Goal: Task Accomplishment & Management: Manage account settings

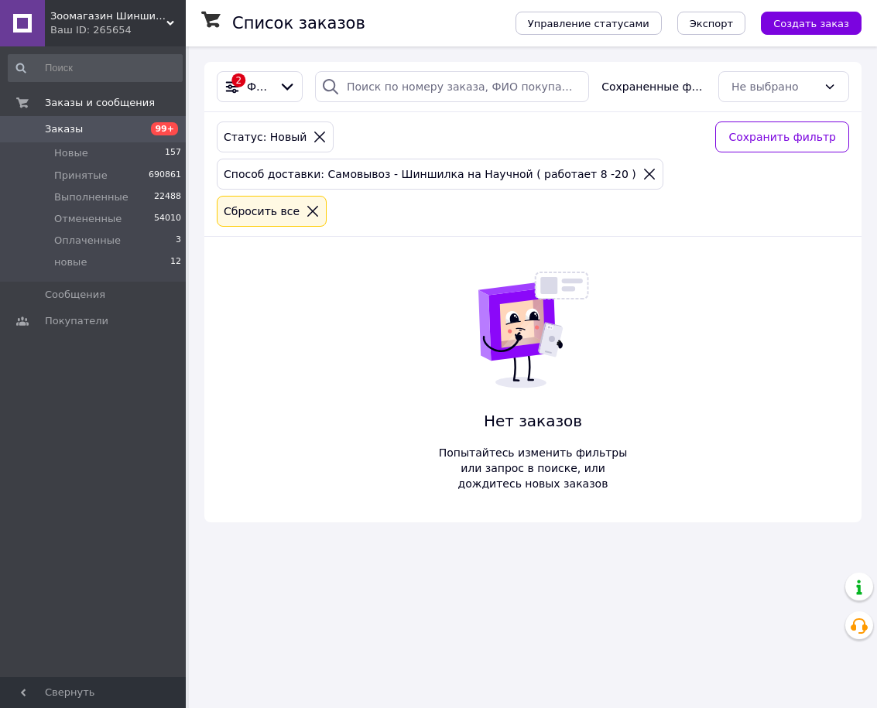
click at [292, 388] on div "2 Фильтры Сохраненные фильтры: Не выбрано Статус: Новый Способ доставки: Самовы…" at bounding box center [532, 292] width 657 height 460
click at [320, 306] on div "2 Фильтры Сохраненные фильтры: Не выбрано Статус: Новый Способ доставки: Самовы…" at bounding box center [532, 292] width 657 height 460
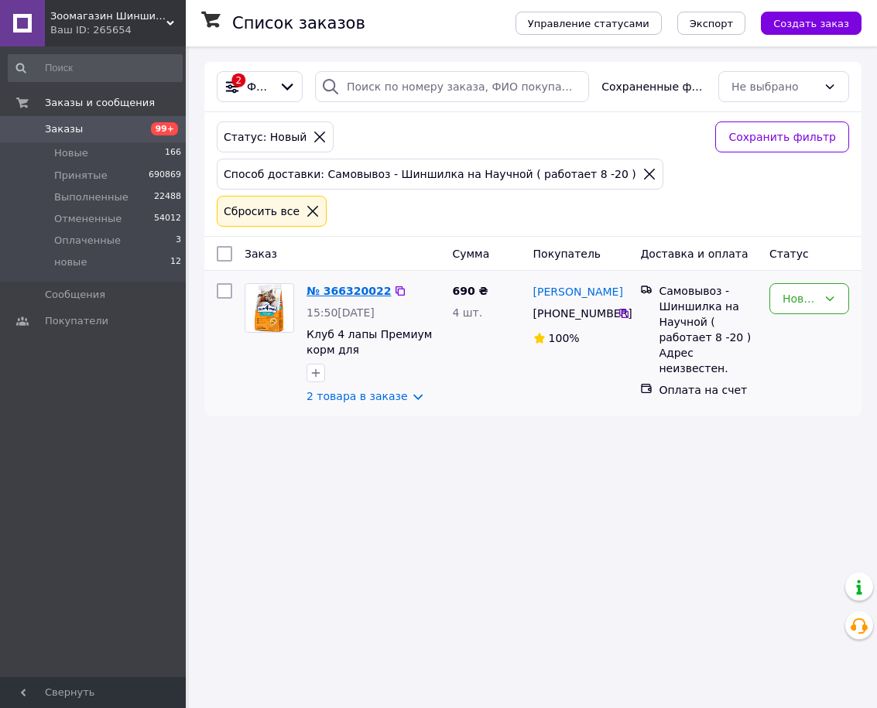
click at [366, 292] on link "№ 366320022" at bounding box center [348, 291] width 84 height 12
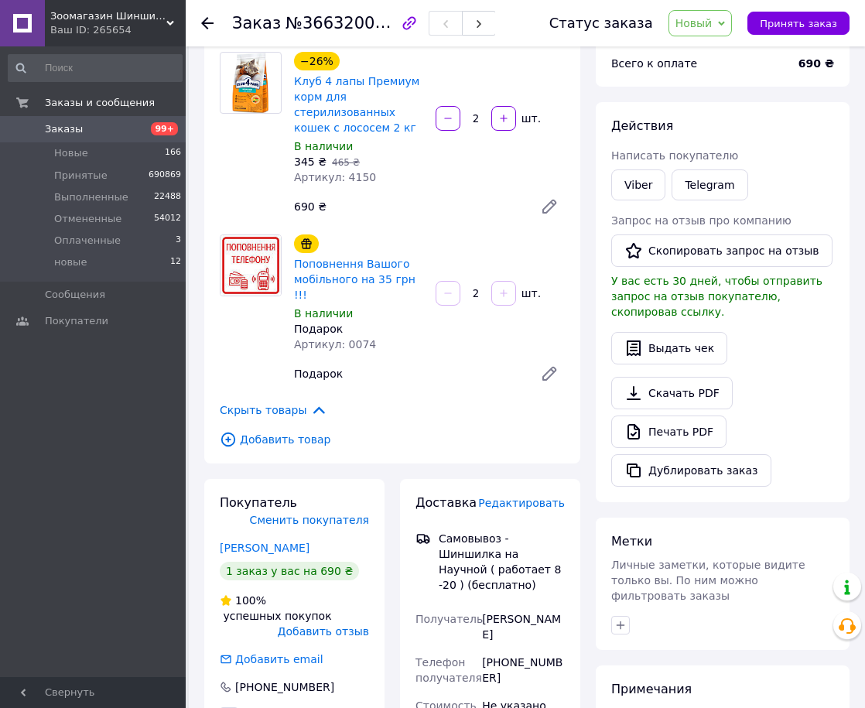
scroll to position [155, 0]
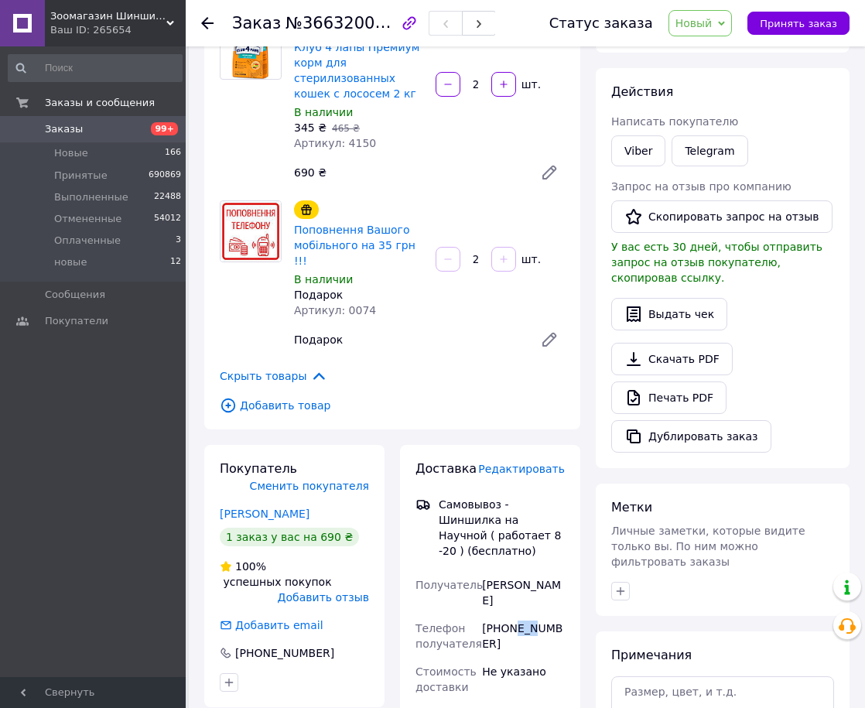
click at [528, 614] on div "+380973959288" at bounding box center [523, 635] width 89 height 43
drag, startPoint x: 507, startPoint y: 596, endPoint x: 565, endPoint y: 599, distance: 58.1
click at [565, 614] on div "+380973959288" at bounding box center [523, 635] width 89 height 43
copy div "973959288"
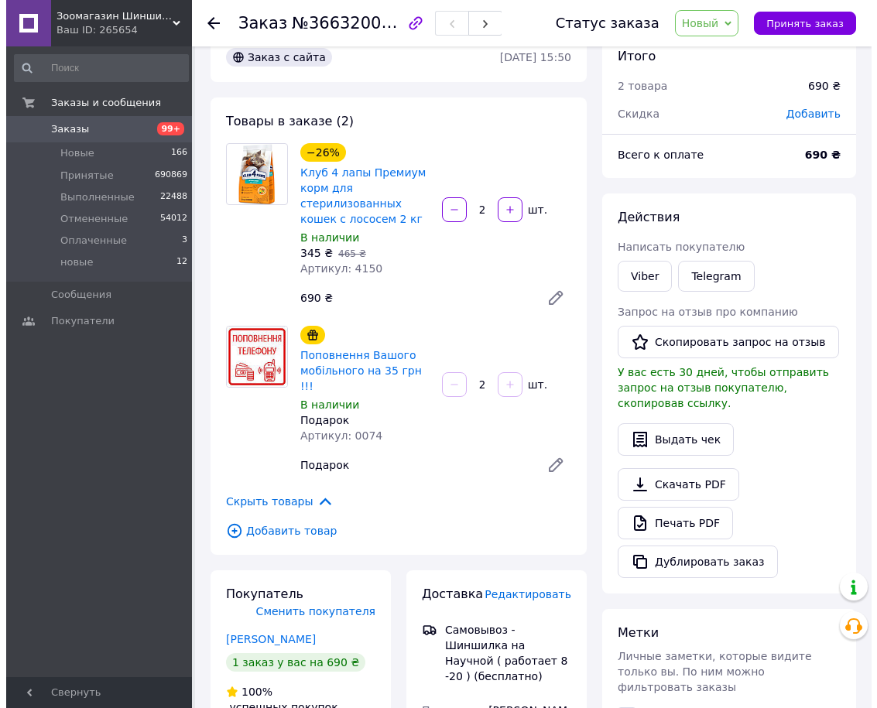
scroll to position [0, 0]
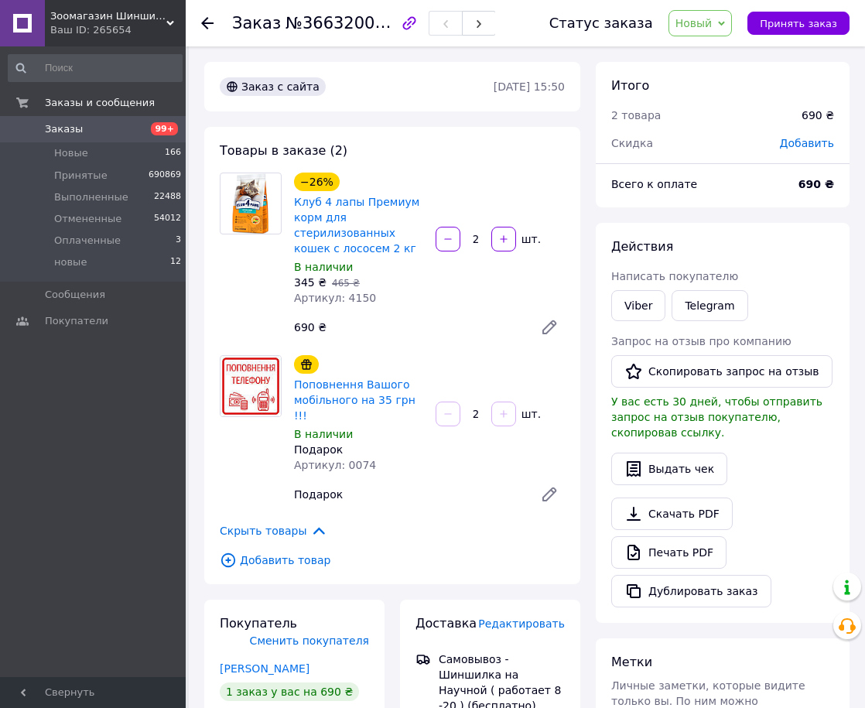
click at [369, 329] on div "690 ₴" at bounding box center [408, 327] width 240 height 22
click at [696, 22] on span "Новый" at bounding box center [693, 23] width 37 height 12
click at [699, 51] on li "Принят" at bounding box center [710, 54] width 82 height 23
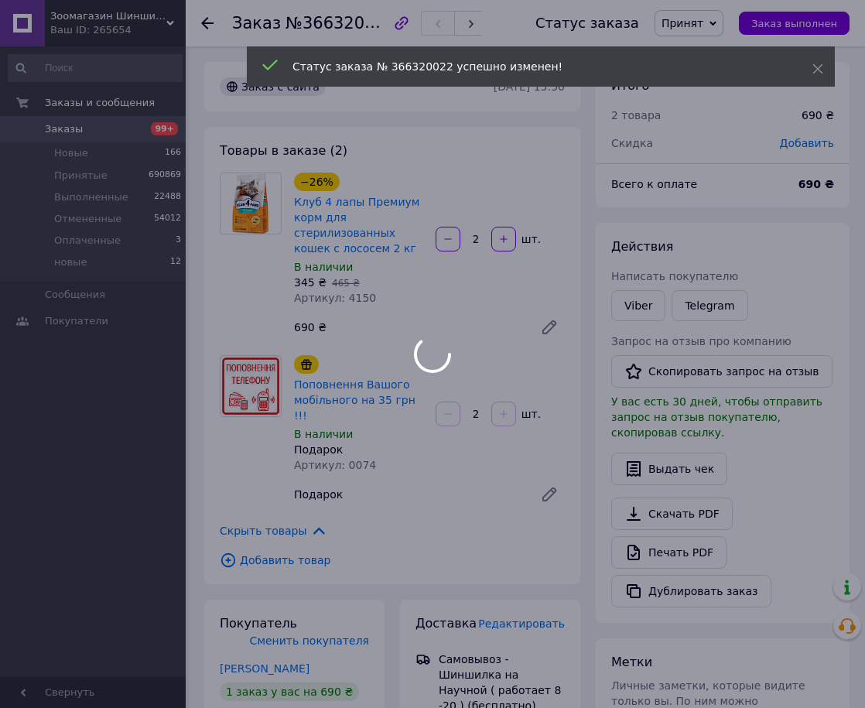
click at [204, 18] on icon at bounding box center [207, 23] width 12 height 12
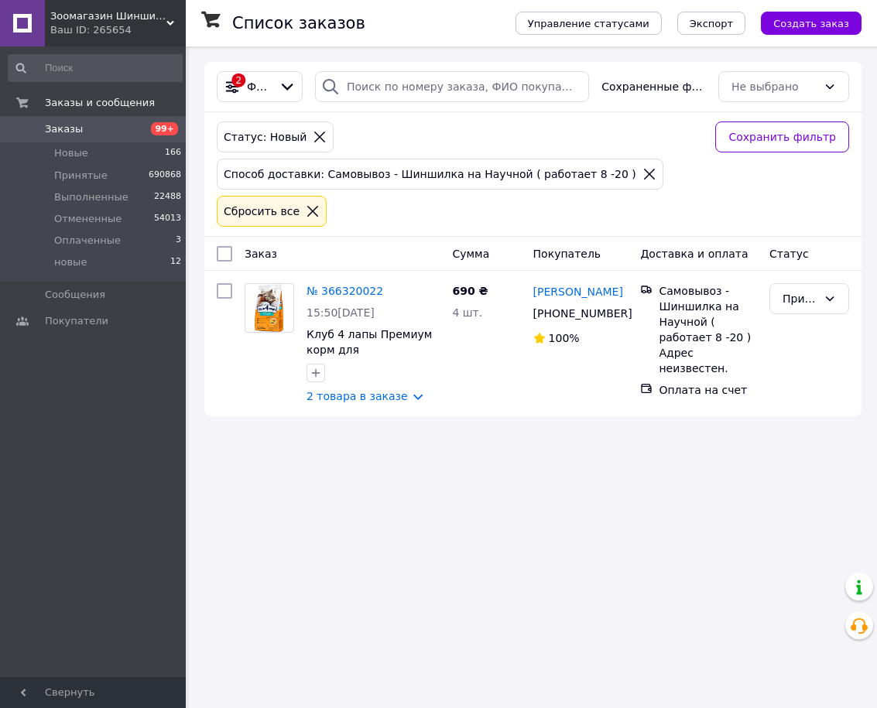
click at [372, 264] on div "Заказ" at bounding box center [341, 254] width 207 height 28
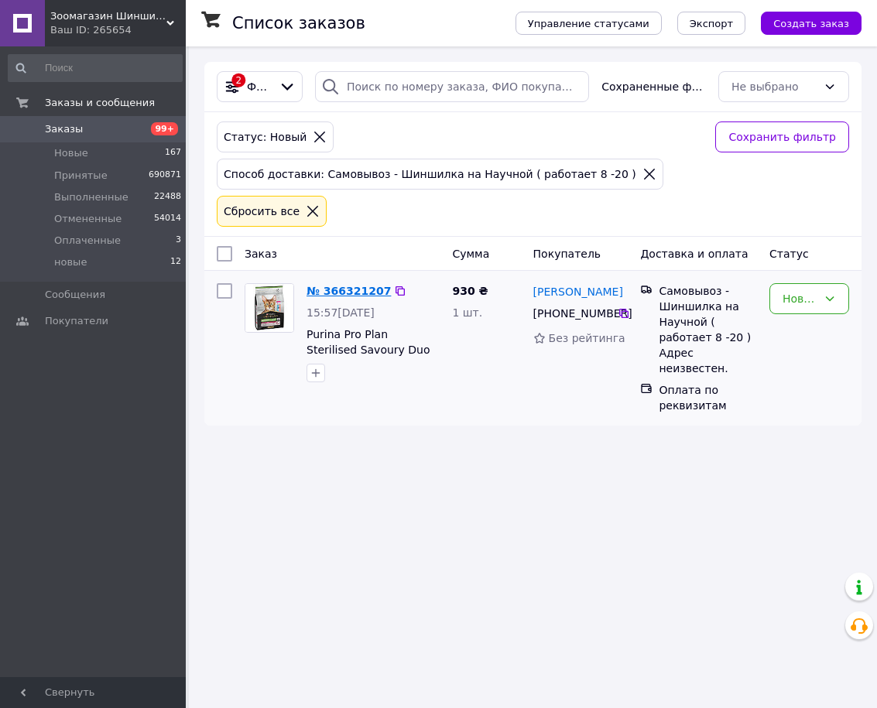
click at [347, 286] on link "№ 366321207" at bounding box center [348, 291] width 84 height 12
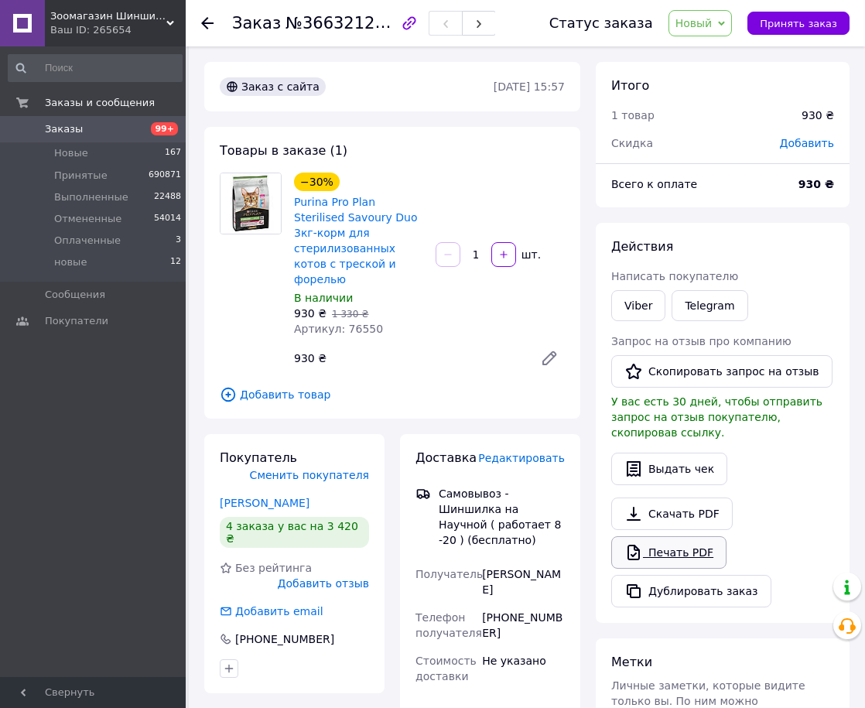
click at [703, 536] on link "Печать PDF" at bounding box center [668, 552] width 115 height 32
click at [453, 282] on div "−30% Purina Pro Plan Sterilised Savoury Duo 3кг-корм для стерилизованных котов …" at bounding box center [429, 272] width 283 height 207
drag, startPoint x: 508, startPoint y: 571, endPoint x: 562, endPoint y: 572, distance: 54.2
click at [562, 603] on div "+380505340125" at bounding box center [523, 624] width 89 height 43
copy div "505340125"
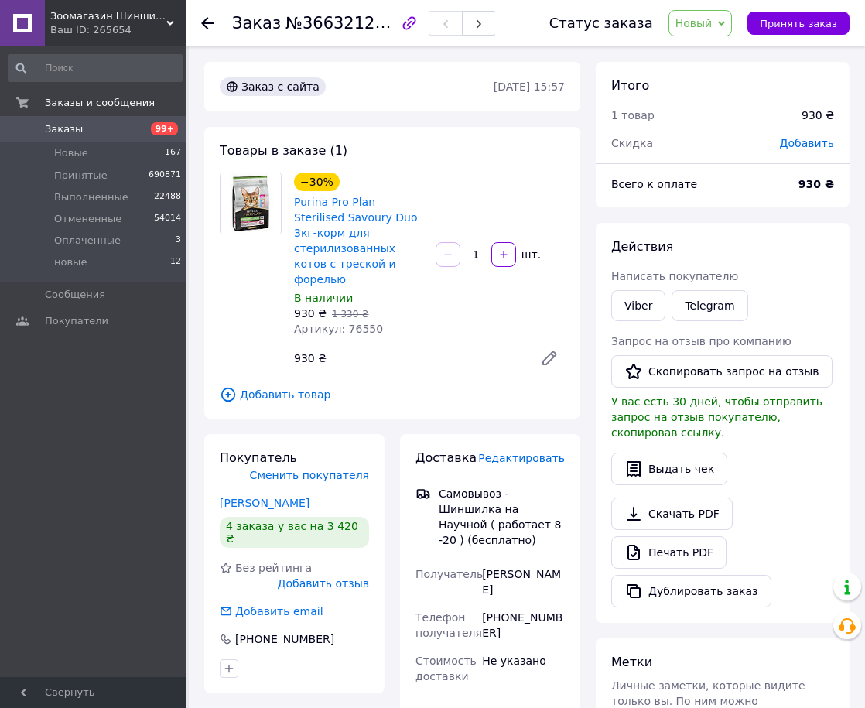
click at [406, 330] on div "−30% Purina Pro Plan Sterilised Savoury Duo 3кг-корм для стерилизованных котов …" at bounding box center [429, 272] width 283 height 207
drag, startPoint x: 706, startPoint y: 29, endPoint x: 701, endPoint y: 69, distance: 39.7
click at [706, 30] on span "Новый" at bounding box center [700, 23] width 64 height 26
click at [702, 52] on li "Принят" at bounding box center [710, 54] width 82 height 23
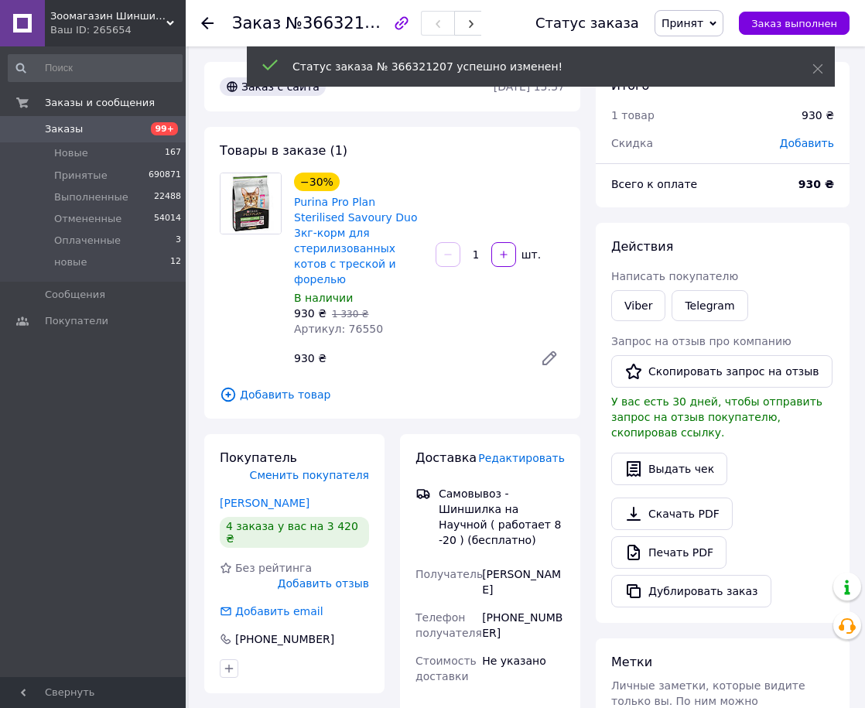
click at [208, 20] on icon at bounding box center [207, 23] width 12 height 12
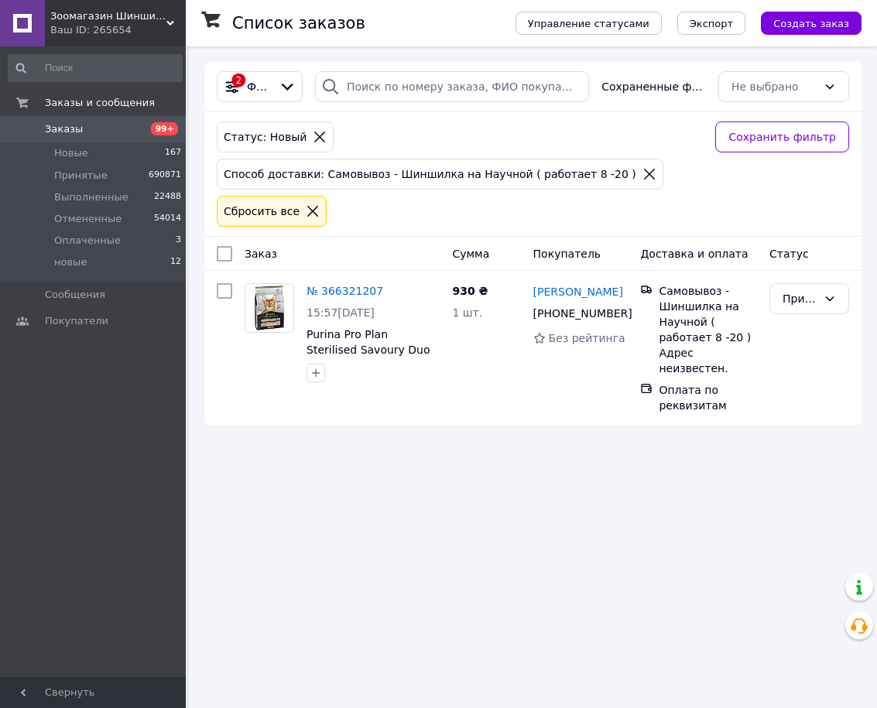
click at [548, 207] on div "Статус: Новый Способ доставки: Самовывоз - Шиншилка на Научной ( работает 8 -20…" at bounding box center [460, 173] width 492 height 111
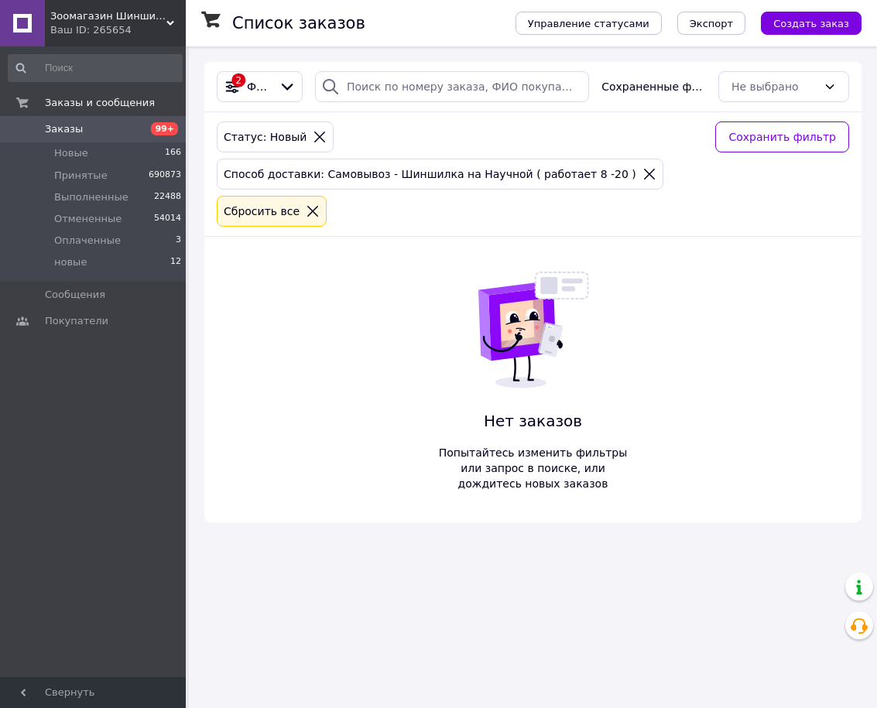
click at [465, 144] on div "Статус: Новый Способ доставки: Самовывоз - Шиншилка на Научной ( работает 8 -20…" at bounding box center [460, 173] width 492 height 111
click at [375, 326] on div "2 Фильтры Сохраненные фильтры: Не выбрано Статус: Новый Способ доставки: Самовы…" at bounding box center [532, 292] width 657 height 460
click at [566, 295] on icon at bounding box center [561, 285] width 53 height 26
click at [440, 337] on div "Нет заказов Попытайтесь изменить фильтры или запрос в поиске, или дождитесь нов…" at bounding box center [533, 379] width 204 height 285
click at [280, 365] on div "2 Фильтры Сохраненные фильтры: Не выбрано Статус: Новый Способ доставки: Самовы…" at bounding box center [532, 292] width 657 height 460
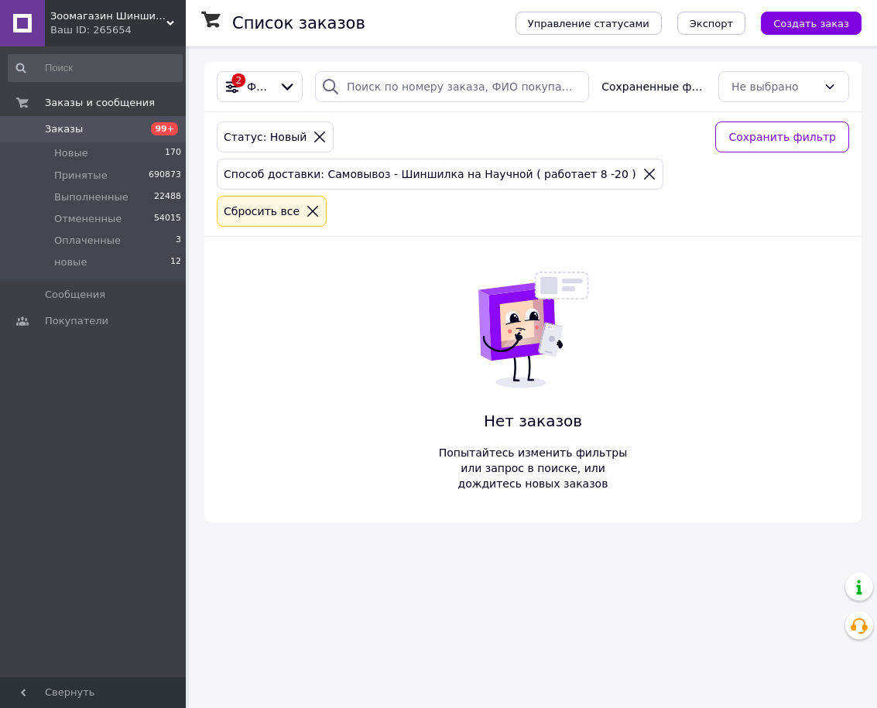
click at [275, 298] on div "2 Фильтры Сохраненные фильтры: Не выбрано Статус: Новый Способ доставки: Самовы…" at bounding box center [532, 292] width 657 height 460
click at [409, 343] on div "2 Фильтры Сохраненные фильтры: Не выбрано Статус: Новый Способ доставки: Самовы…" at bounding box center [532, 292] width 657 height 460
click at [402, 274] on div "2 Фильтры Сохраненные фильтры: Не выбрано Статус: Новый Способ доставки: Самовы…" at bounding box center [532, 292] width 657 height 460
click at [354, 296] on div "2 Фильтры Сохраненные фильтры: Не выбрано Статус: Новый Способ доставки: Самовы…" at bounding box center [532, 292] width 657 height 460
click at [609, 303] on div "Нет заказов Попытайтесь изменить фильтры или запрос в поиске, или дождитесь нов…" at bounding box center [533, 379] width 204 height 285
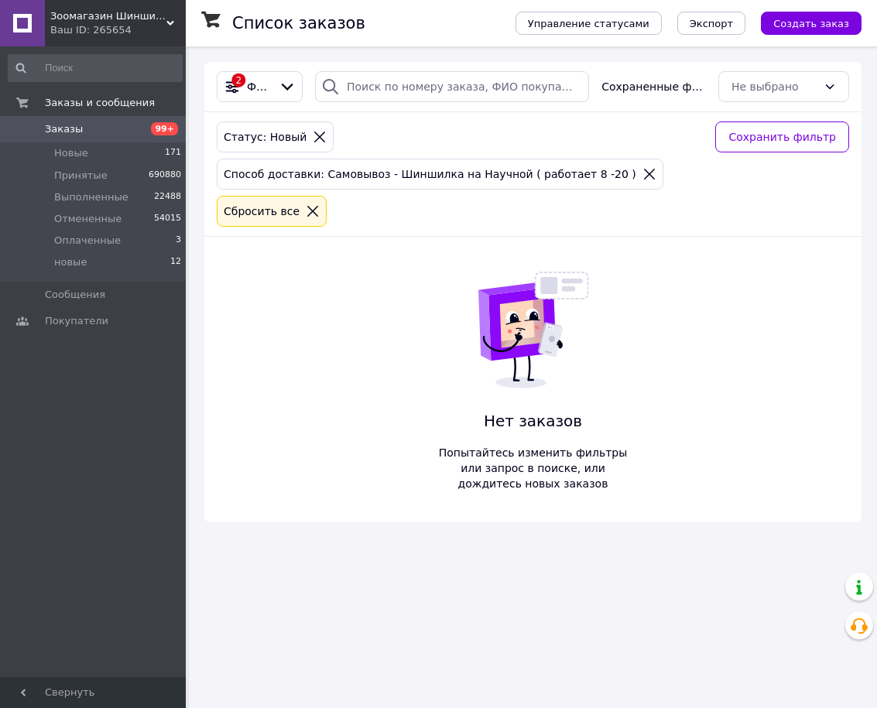
click at [714, 415] on div "2 Фильтры Сохраненные фильтры: Не выбрано Статус: Новый Способ доставки: Самовы…" at bounding box center [532, 292] width 657 height 460
click at [727, 215] on div "Сохранить фильтр" at bounding box center [782, 173] width 146 height 105
click at [649, 355] on div "2 Фильтры Сохраненные фильтры: Не выбрано Статус: Новый Способ доставки: Самовы…" at bounding box center [532, 292] width 657 height 460
drag, startPoint x: 397, startPoint y: 224, endPoint x: 381, endPoint y: 248, distance: 29.0
click at [389, 355] on div "2 Фильтры Сохраненные фильтры: Не выбрано Статус: Новый Способ доставки: Самовы…" at bounding box center [532, 292] width 657 height 460
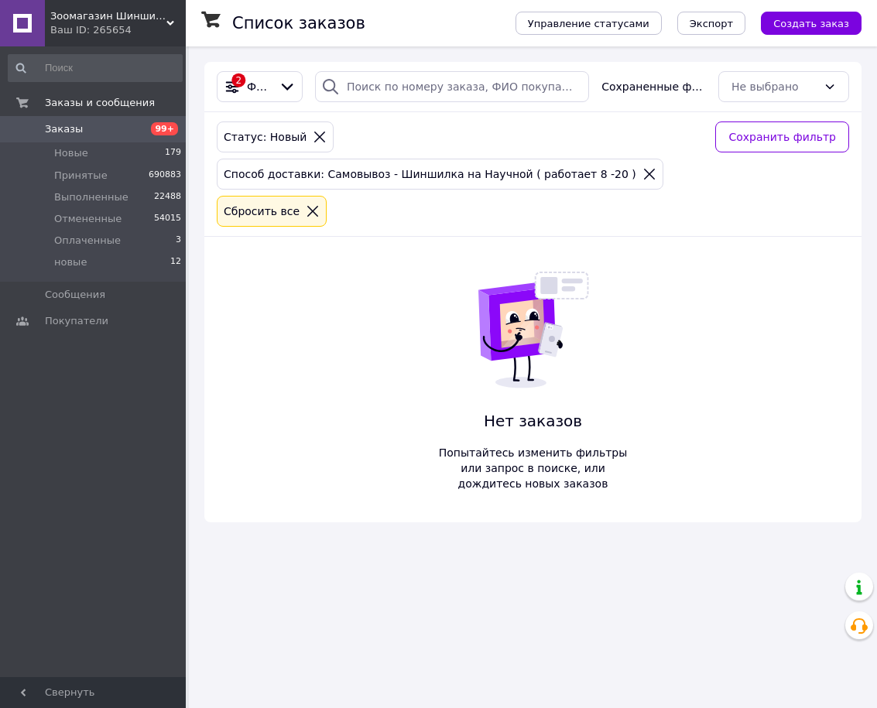
click at [311, 214] on div at bounding box center [313, 211] width 20 height 14
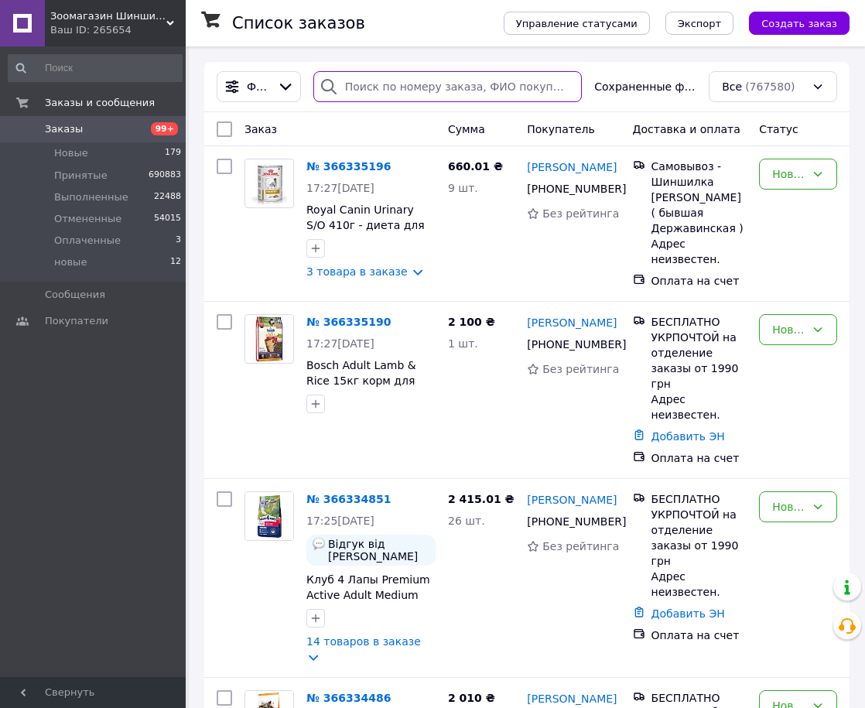
click at [379, 80] on input "search" at bounding box center [447, 86] width 269 height 31
click at [385, 77] on input "search" at bounding box center [447, 86] width 269 height 31
paste input "366331136"
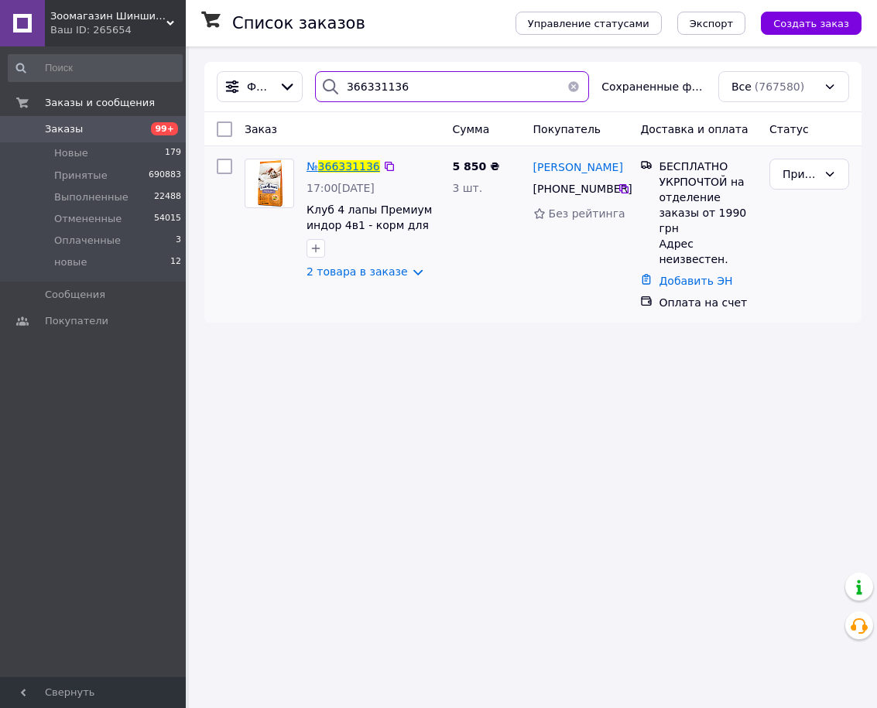
type input "366331136"
click at [366, 169] on span "366331136" at bounding box center [349, 166] width 62 height 12
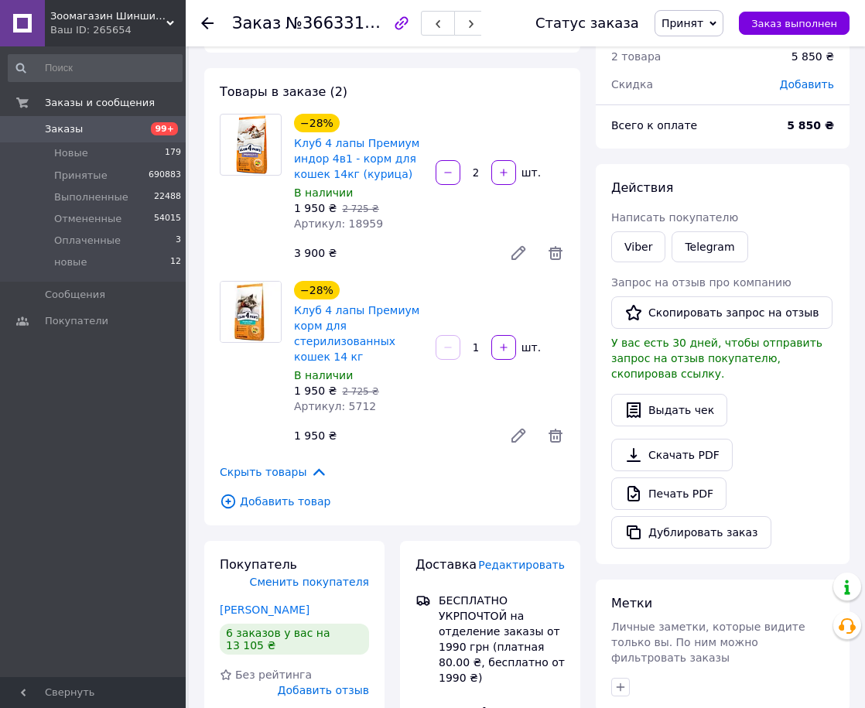
scroll to position [77, 0]
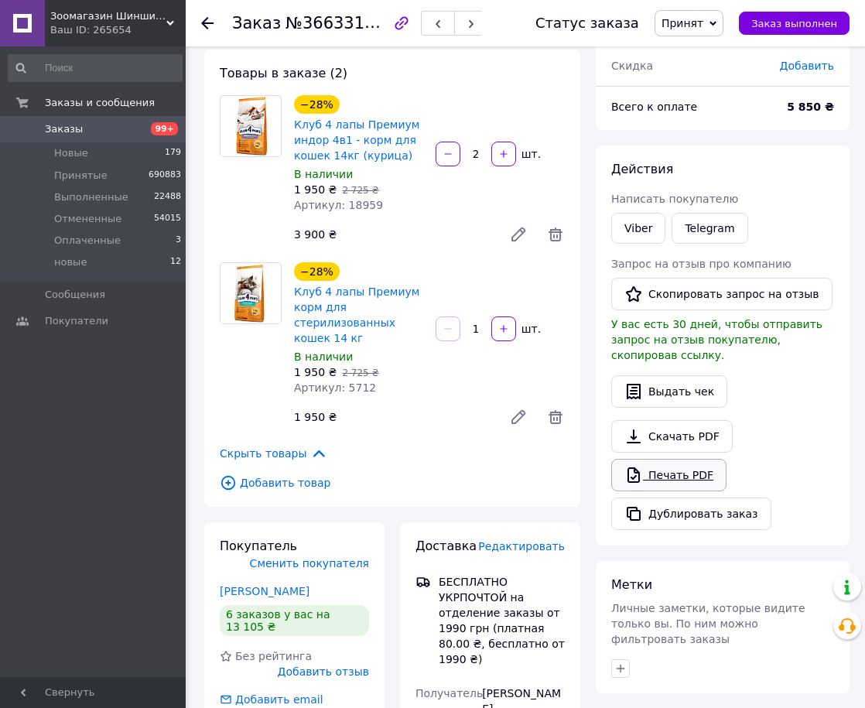
click at [669, 467] on link "Печать PDF" at bounding box center [668, 475] width 115 height 32
click at [418, 364] on div "1 950 ₴   2 725 ₴" at bounding box center [358, 371] width 129 height 15
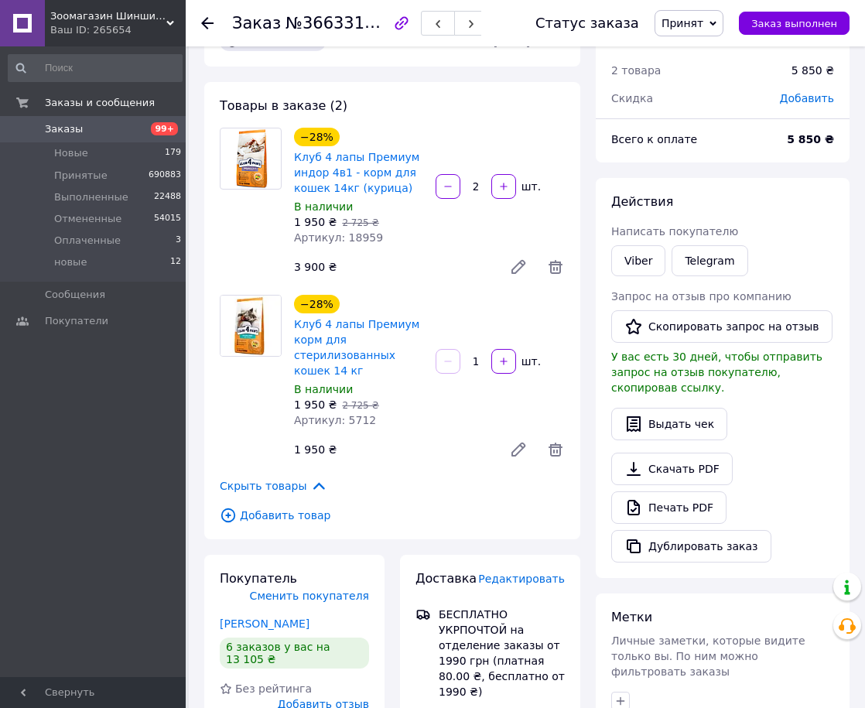
scroll to position [0, 0]
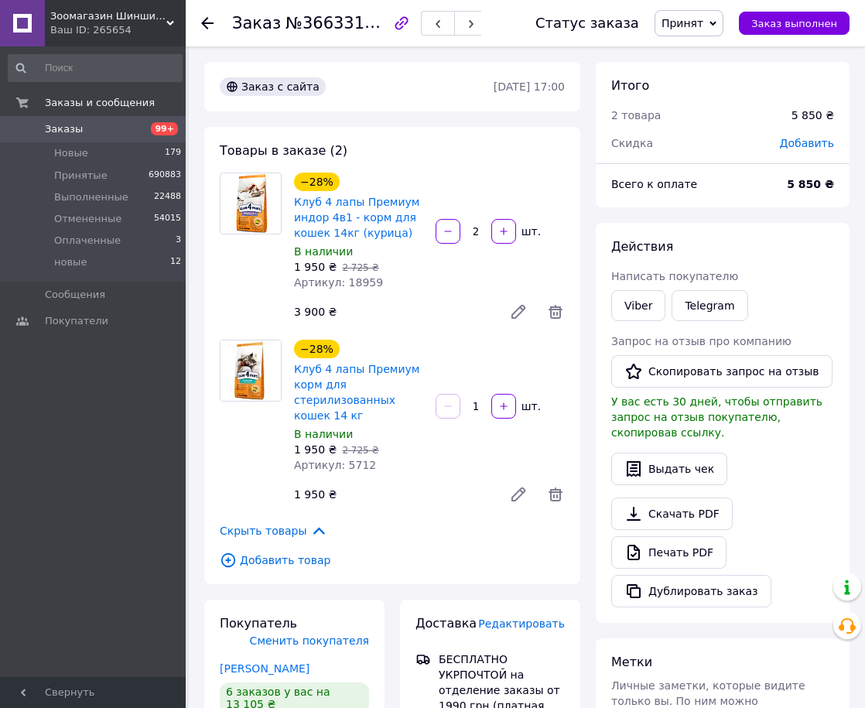
click at [390, 522] on div "Скрыть товары" at bounding box center [392, 530] width 345 height 17
drag, startPoint x: 510, startPoint y: 463, endPoint x: 489, endPoint y: 477, distance: 25.5
click at [496, 474] on div "−28% Клуб 4 лапы Премиум корм для стерилизованных кошек 14 кг В наличии 1 950 ₴…" at bounding box center [429, 425] width 283 height 176
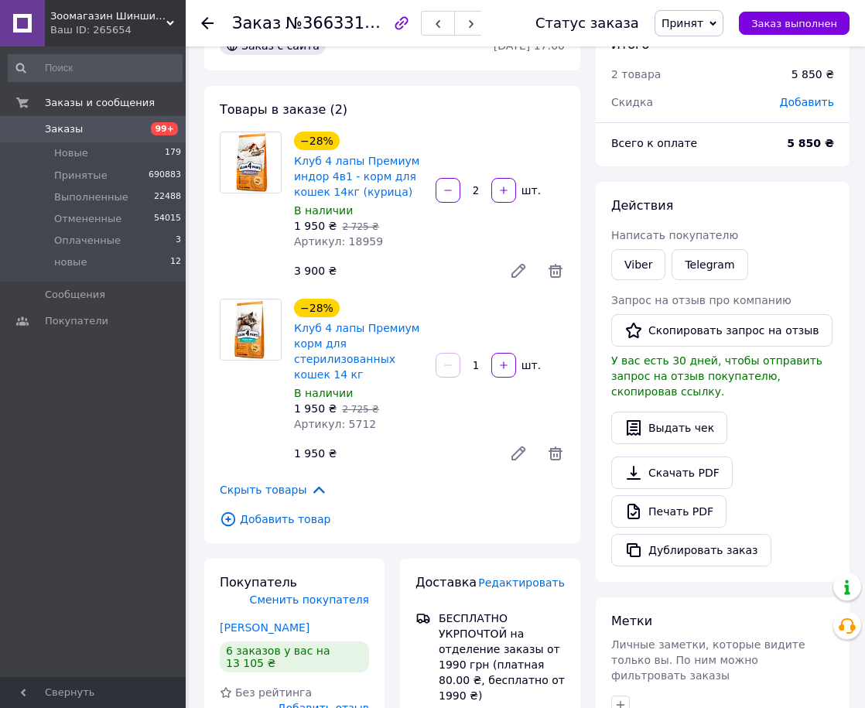
scroll to position [77, 0]
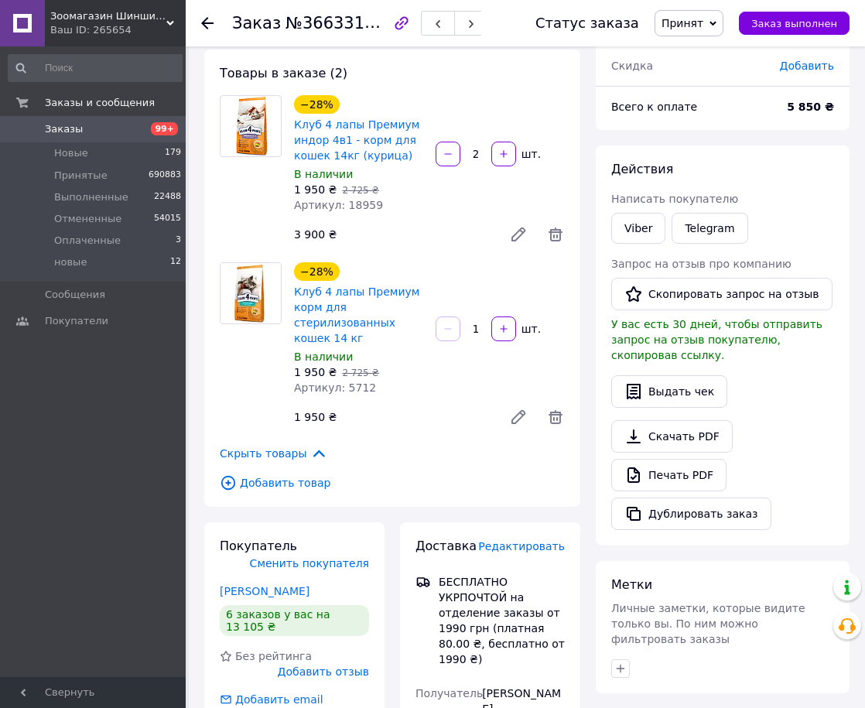
click at [474, 452] on div "Скрыть товары" at bounding box center [392, 453] width 345 height 17
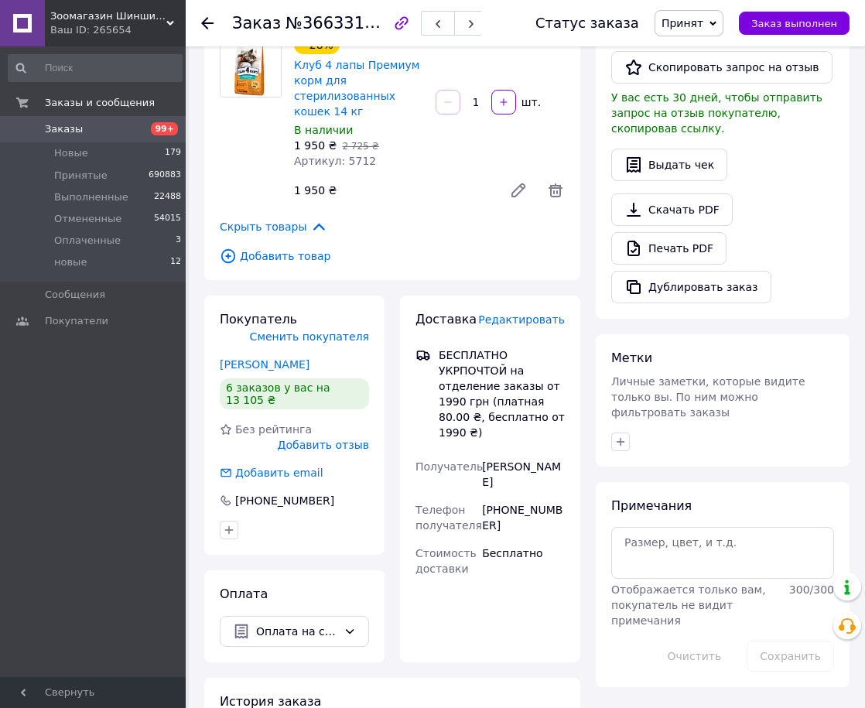
scroll to position [309, 0]
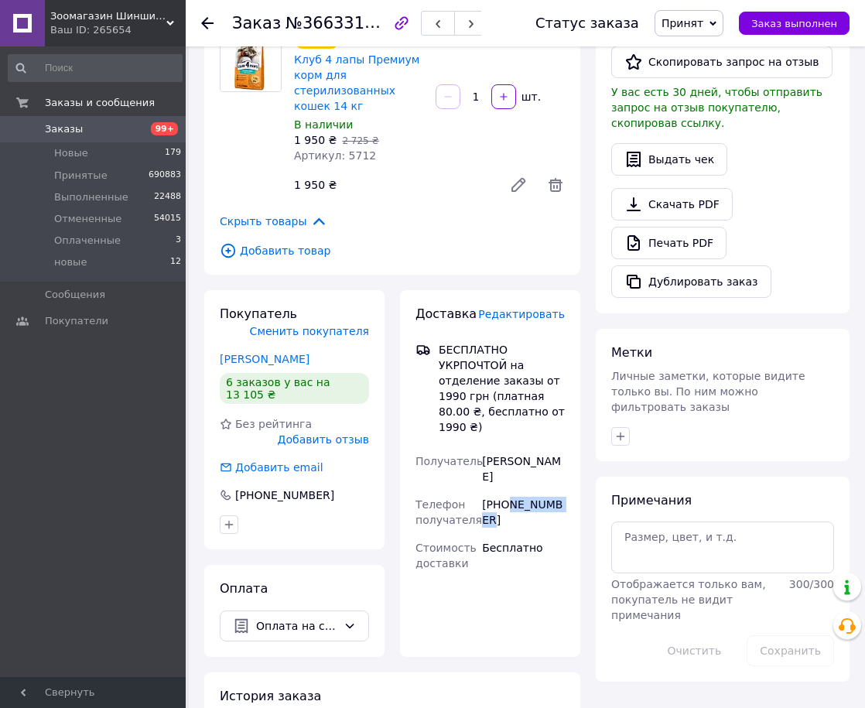
drag, startPoint x: 508, startPoint y: 473, endPoint x: 562, endPoint y: 474, distance: 53.4
click at [562, 491] on div "+380961432802" at bounding box center [523, 512] width 89 height 43
copy div "961432802"
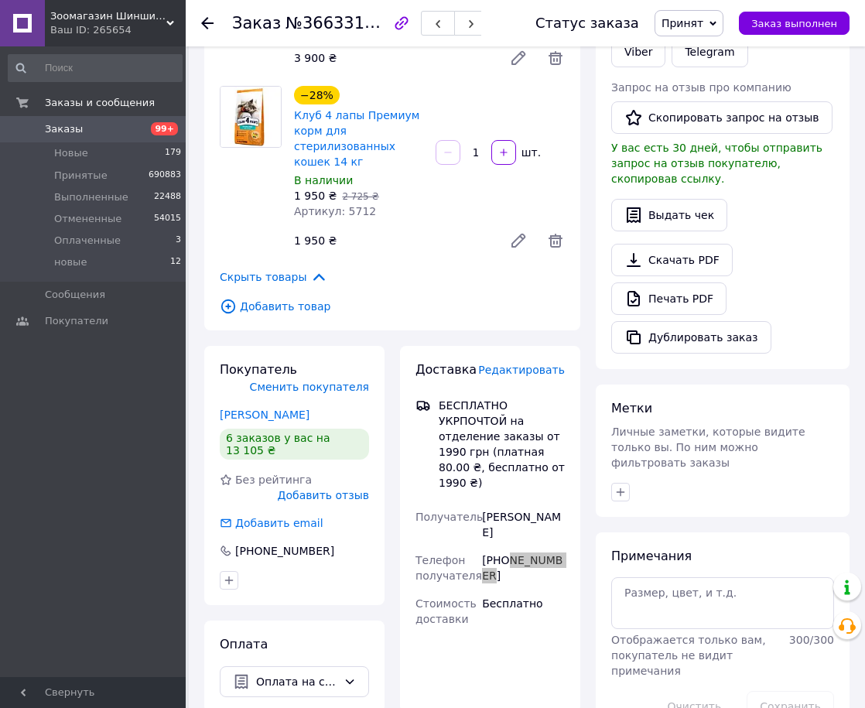
scroll to position [155, 0]
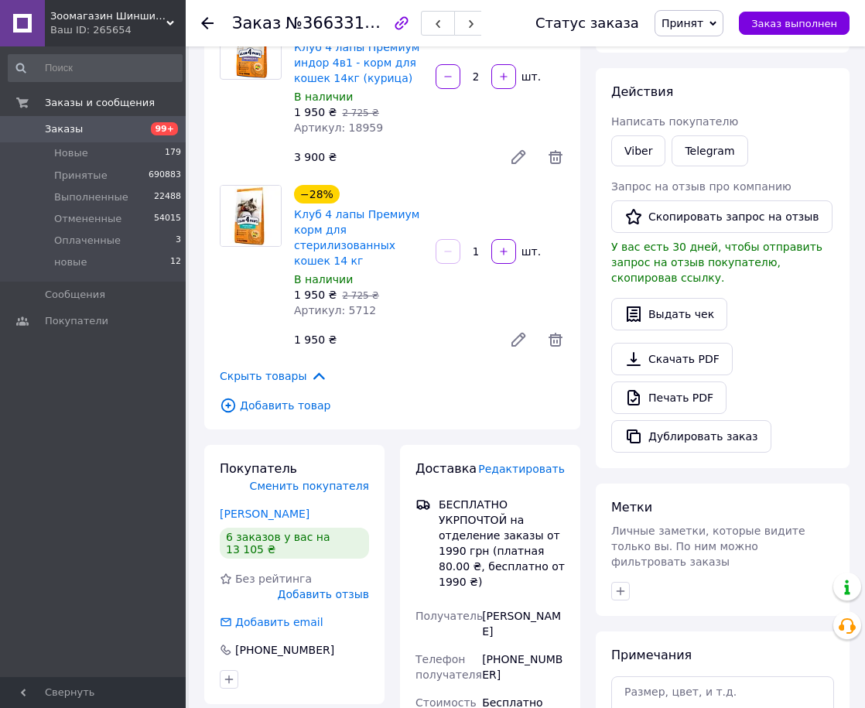
click at [380, 368] on div "Скрыть товары" at bounding box center [392, 376] width 345 height 17
click at [357, 358] on div "Товары в заказе (2) −28% Клуб 4 лапы Премиум индор 4в1 - корм для кошек 14кг (к…" at bounding box center [392, 200] width 376 height 457
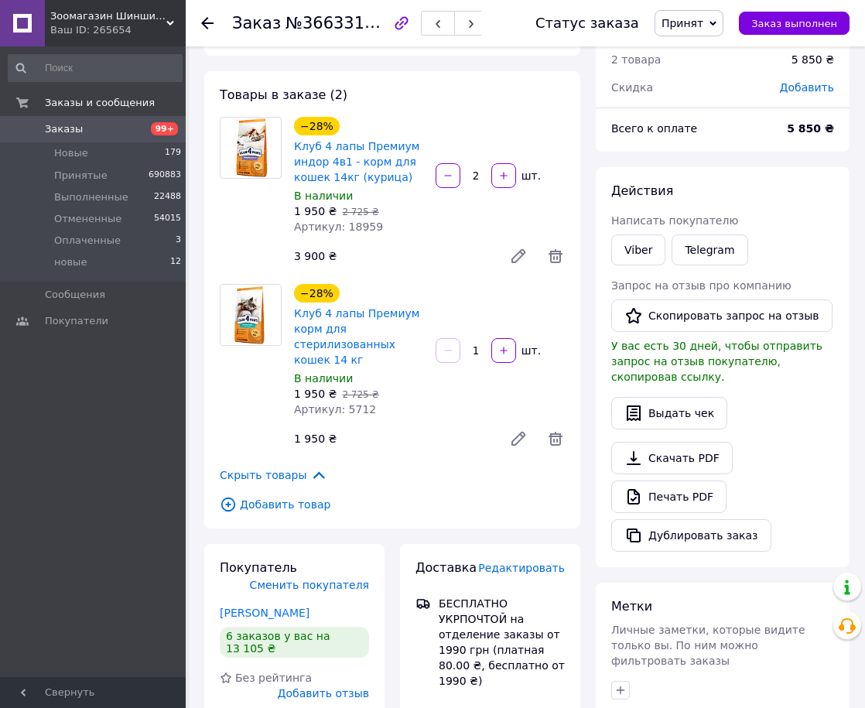
scroll to position [0, 0]
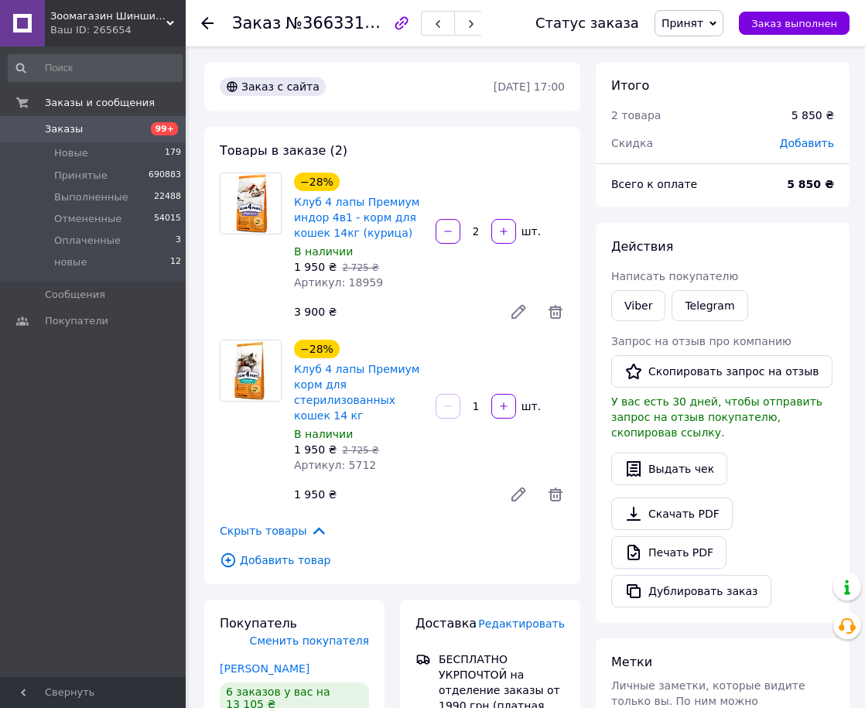
click at [208, 18] on use at bounding box center [207, 23] width 12 height 12
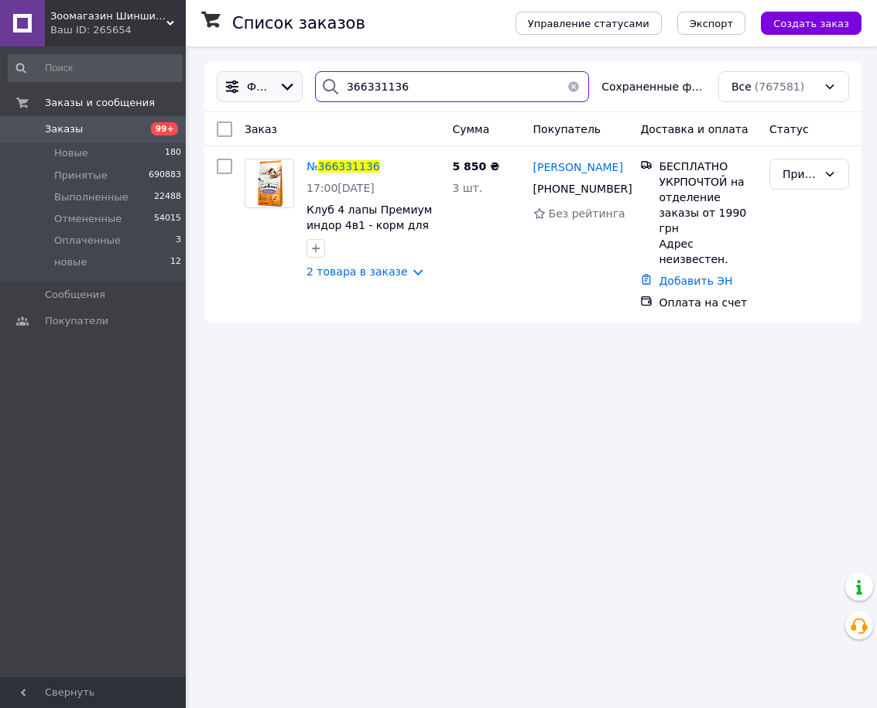
drag, startPoint x: 433, startPoint y: 90, endPoint x: 255, endPoint y: 94, distance: 177.2
click at [255, 94] on div "Фильтры 366331136 Сохраненные фильтры: Все (767581)" at bounding box center [532, 86] width 644 height 31
paste input "3807"
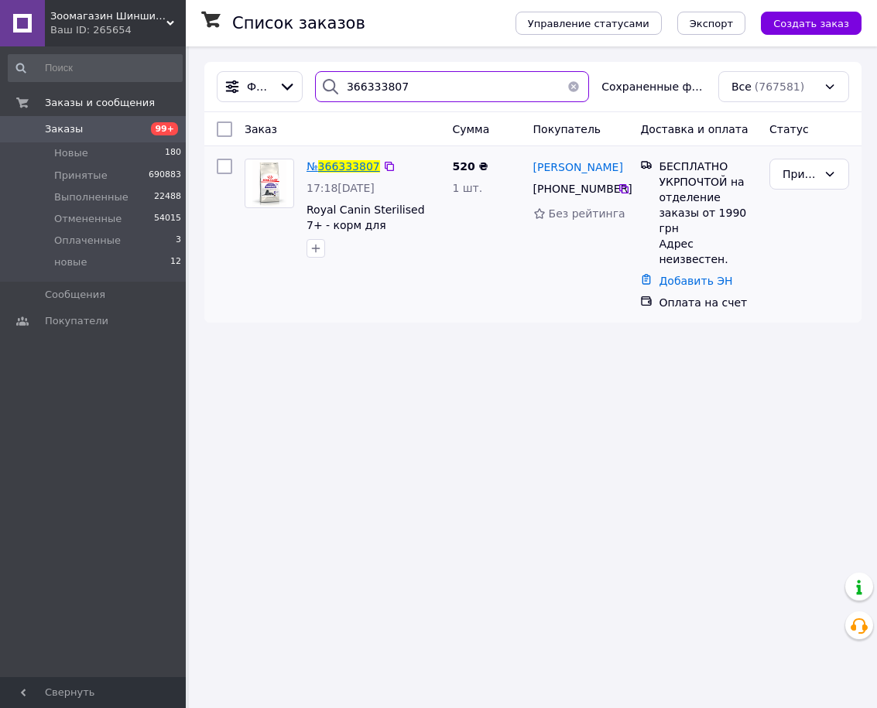
type input "366333807"
click at [361, 167] on span "366333807" at bounding box center [349, 166] width 62 height 12
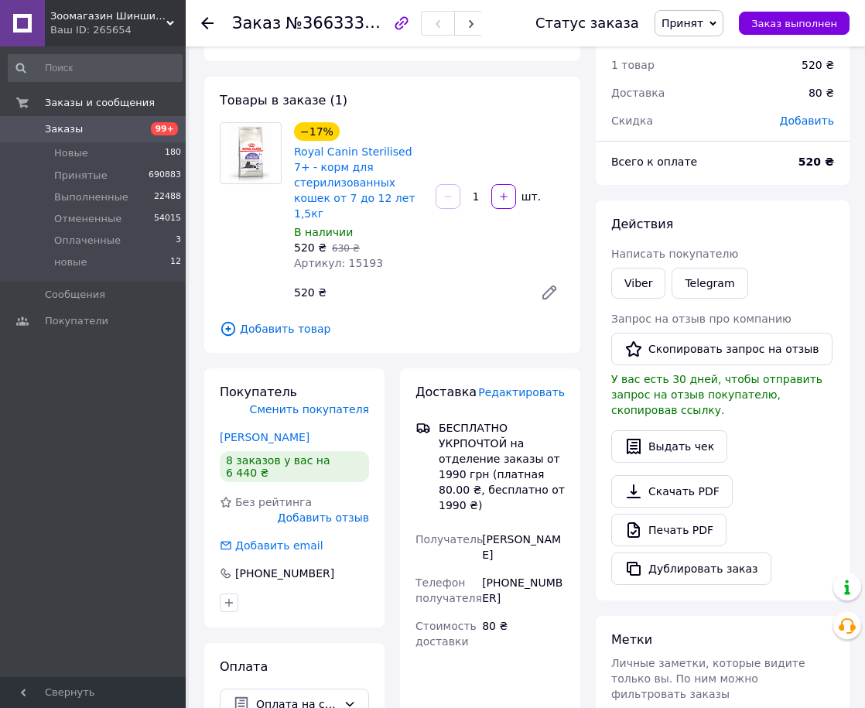
scroll to position [77, 0]
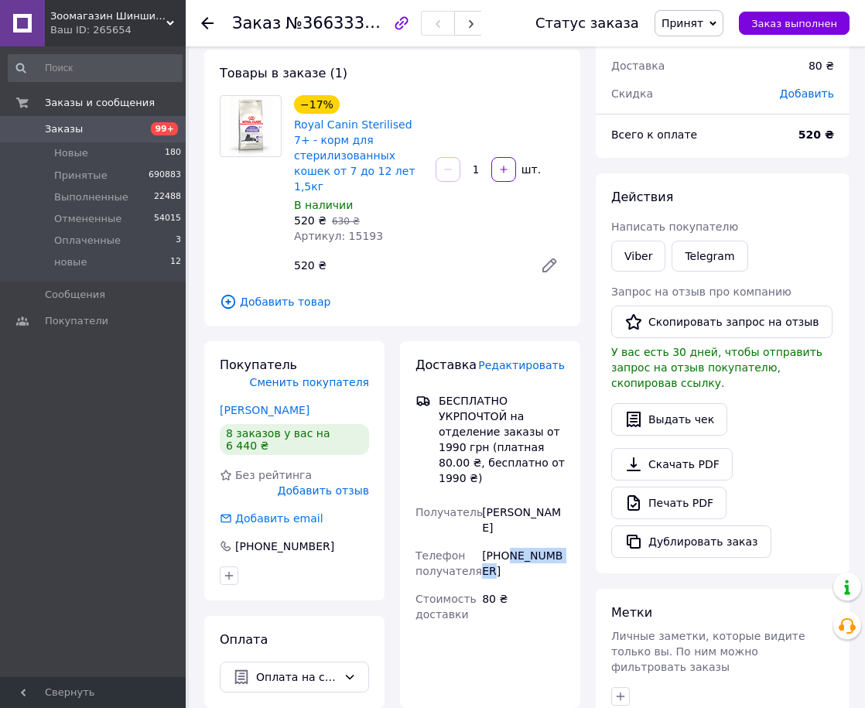
drag, startPoint x: 506, startPoint y: 524, endPoint x: 563, endPoint y: 512, distance: 58.4
click at [563, 542] on div "+380961496917" at bounding box center [523, 563] width 89 height 43
copy div "961496917"
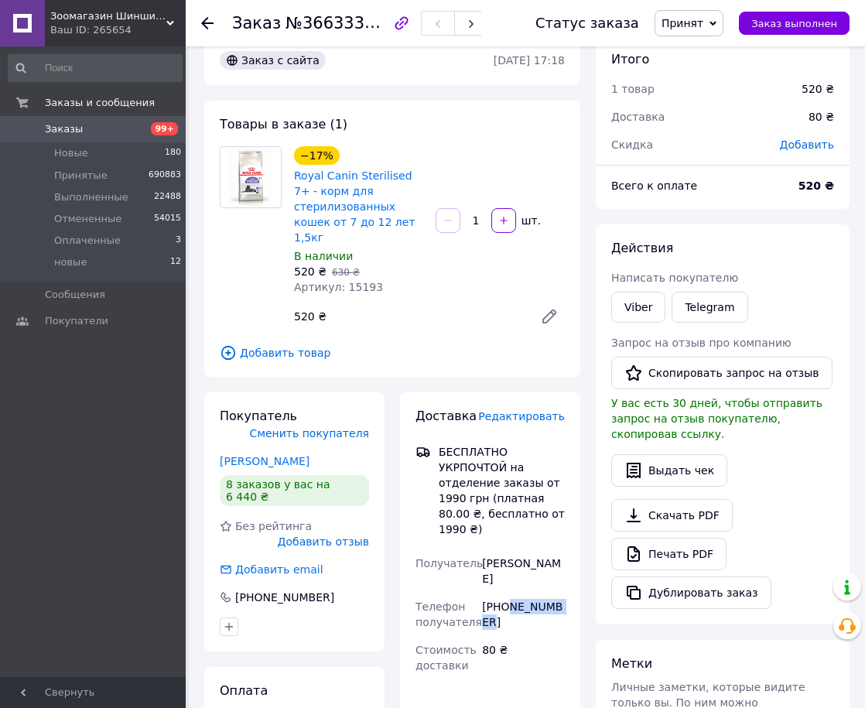
scroll to position [0, 0]
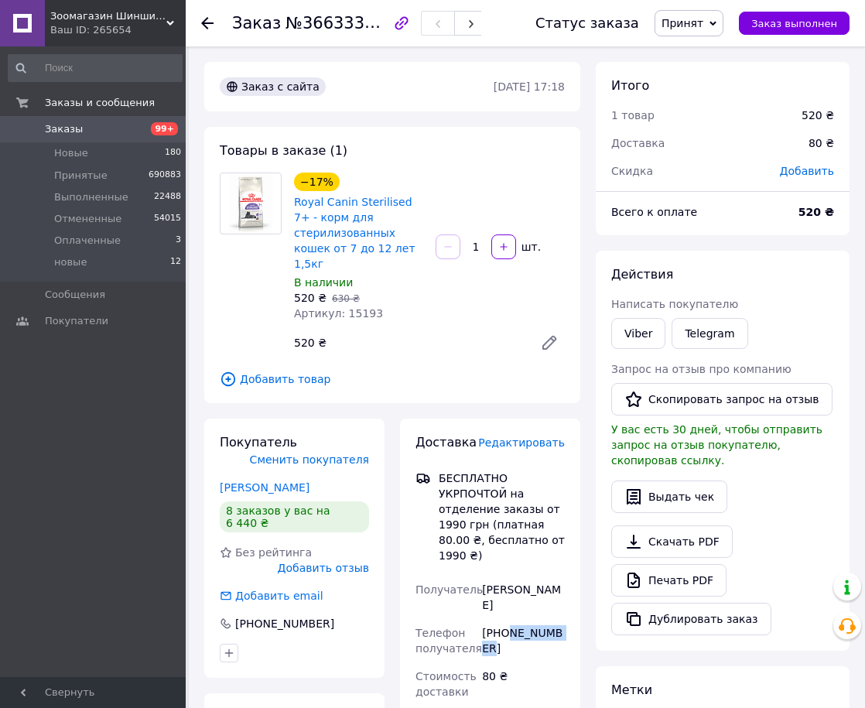
copy div "961496917"
click at [412, 349] on div "Товары в заказе (1) −17% Royal Canin Sterilised 7+ - корм для стерилизованных к…" at bounding box center [392, 265] width 376 height 276
click at [405, 354] on div "Товары в заказе (1) −17% Royal Canin Sterilised 7+ - корм для стерилизованных к…" at bounding box center [392, 265] width 376 height 276
click at [401, 347] on div "Товары в заказе (1) −17% Royal Canin Sterilised 7+ - корм для стерилизованных к…" at bounding box center [392, 265] width 376 height 276
click at [207, 24] on use at bounding box center [207, 23] width 12 height 12
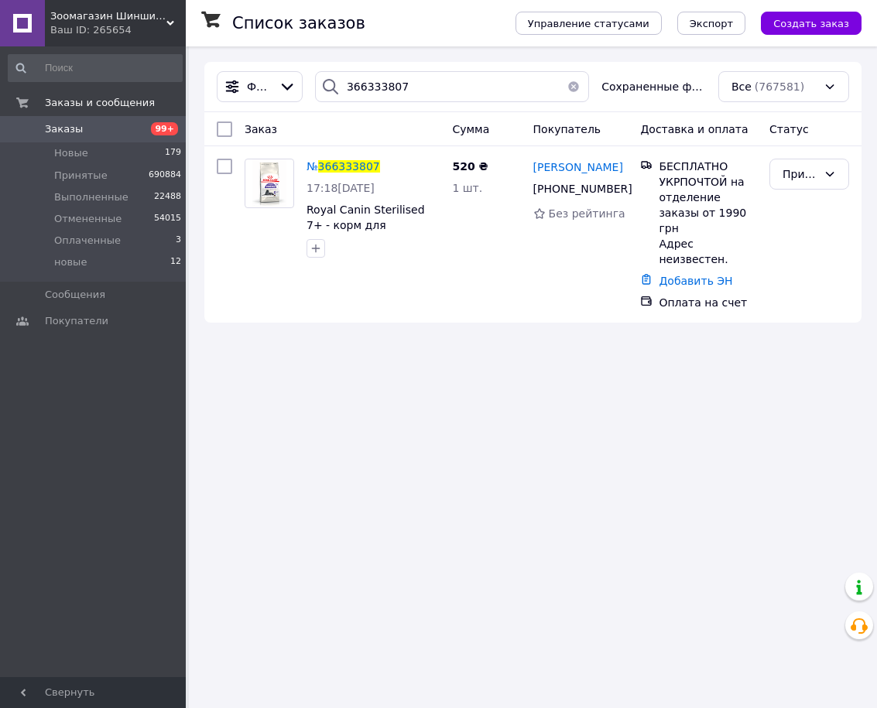
click at [576, 85] on button "button" at bounding box center [573, 86] width 31 height 31
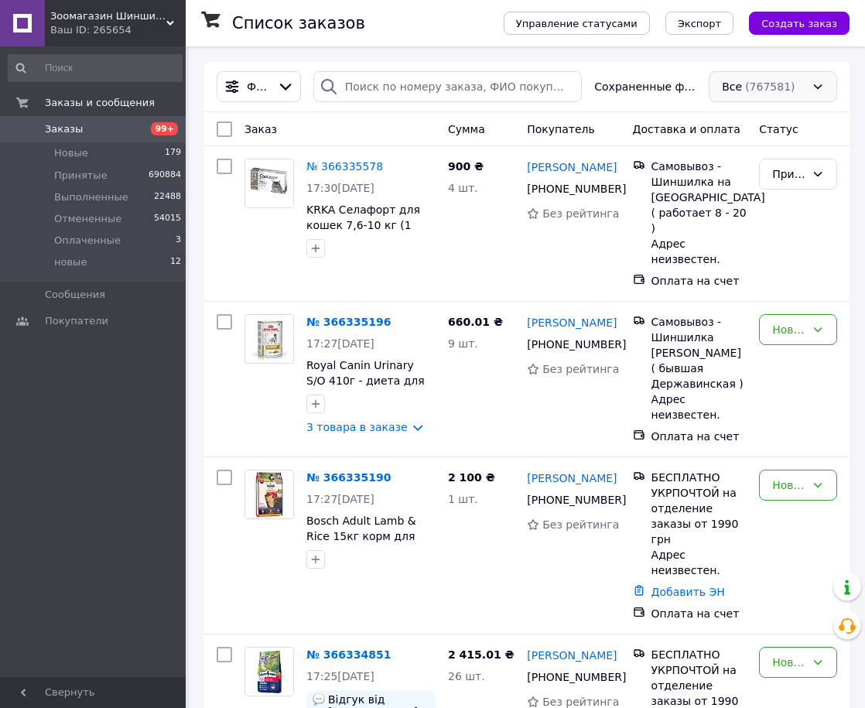
click at [760, 80] on div "Все (767581)" at bounding box center [773, 86] width 128 height 31
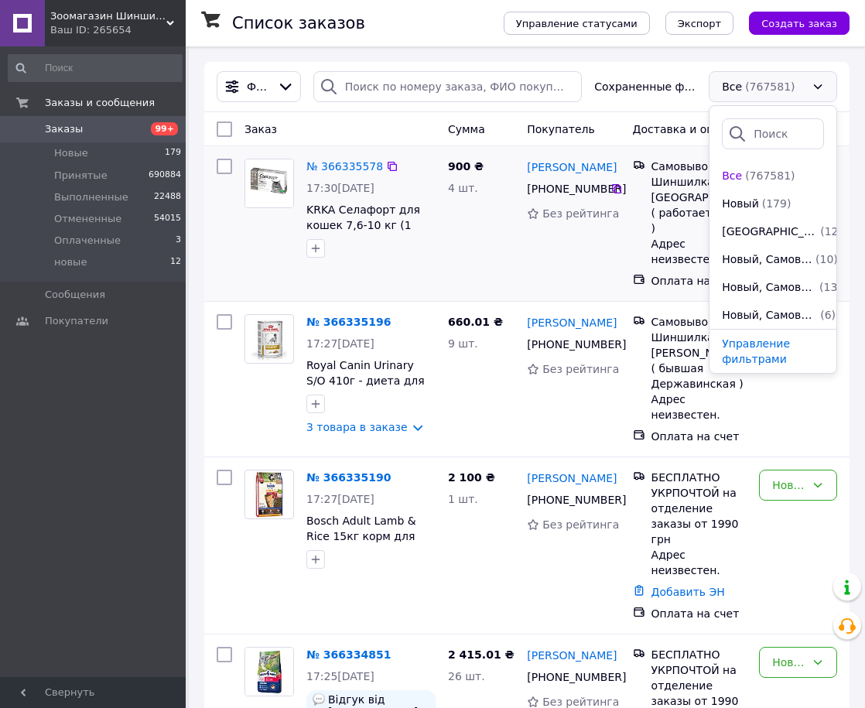
click at [734, 209] on span "Новый" at bounding box center [740, 203] width 37 height 15
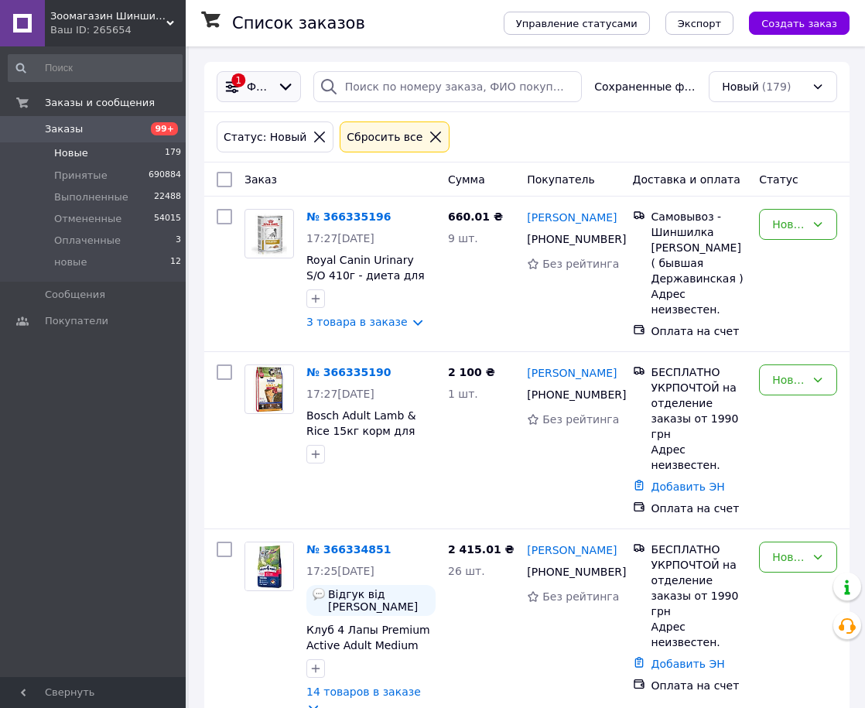
click at [287, 87] on icon at bounding box center [286, 87] width 12 height 7
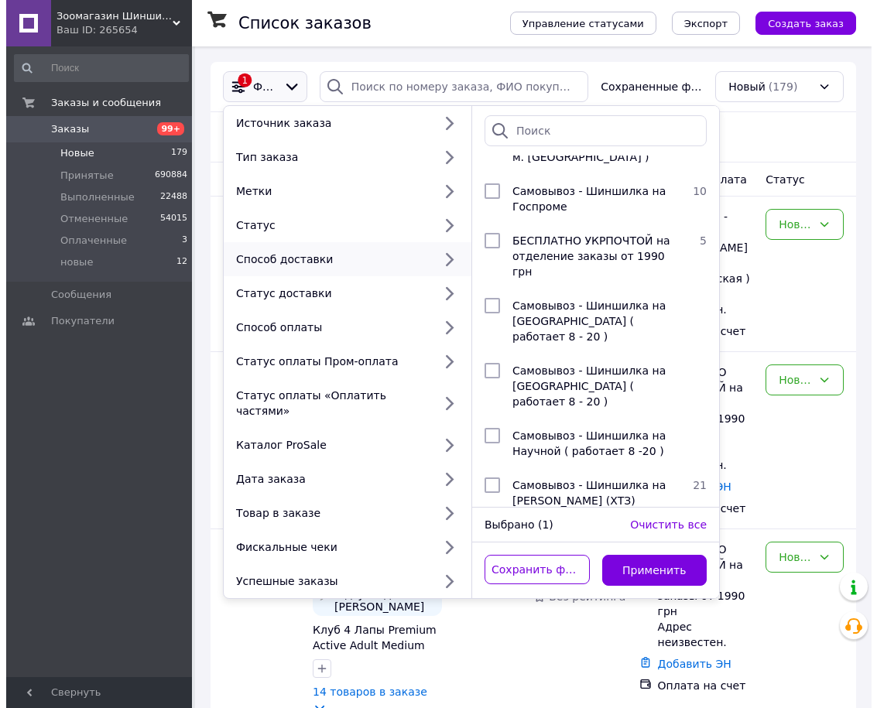
scroll to position [387, 0]
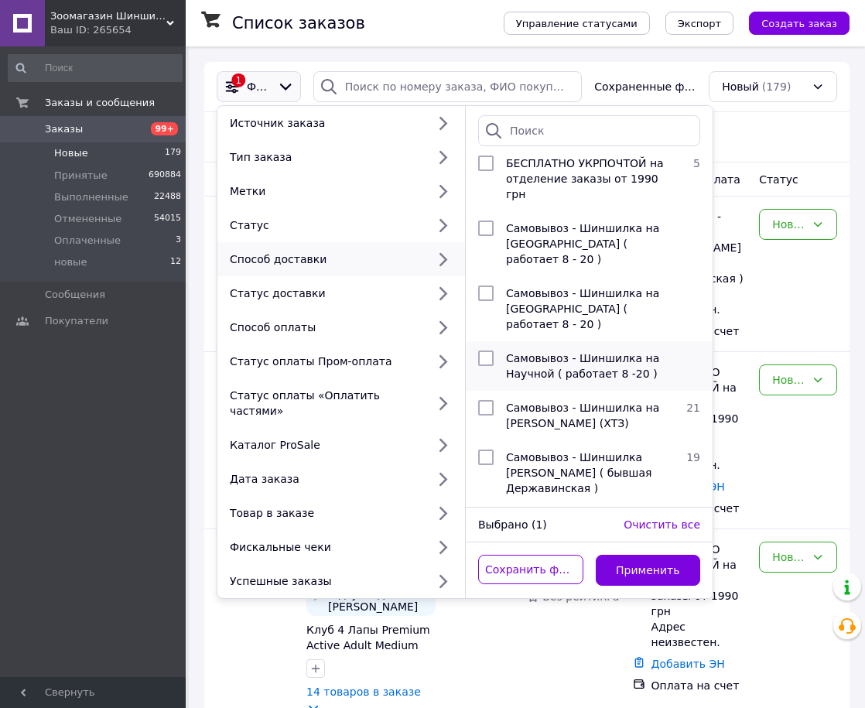
click at [589, 352] on span "Самовывоз - Шиншилка на Научной ( работает 8 -20 )" at bounding box center [582, 366] width 153 height 28
checkbox input "true"
click at [647, 558] on button "Применить" at bounding box center [648, 570] width 105 height 31
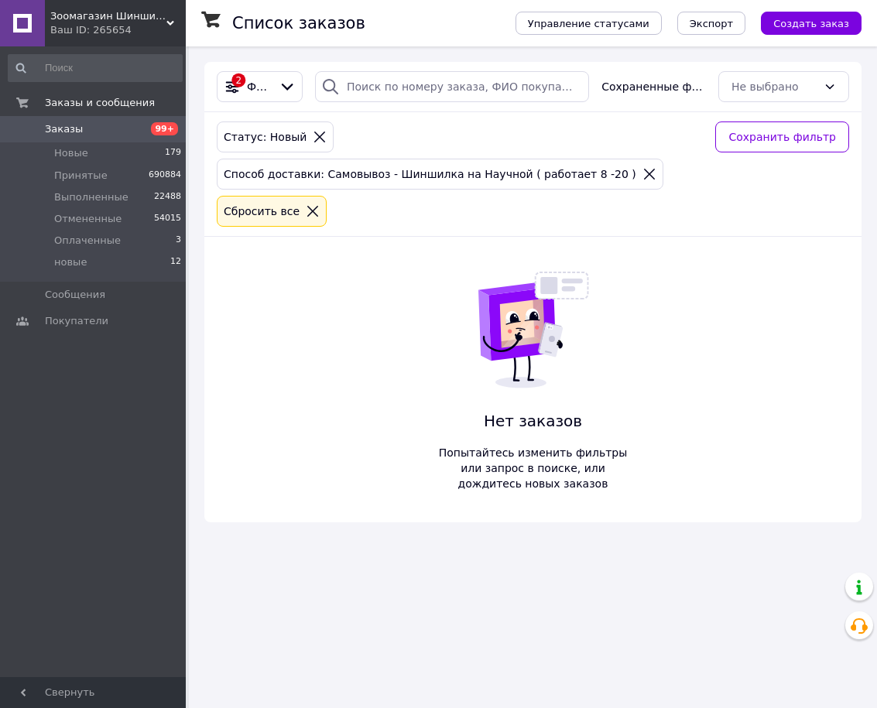
click at [318, 324] on div "2 Фильтры Сохраненные фильтры: Не выбрано Статус: Новый Способ доставки: Самовы…" at bounding box center [532, 292] width 657 height 460
click at [461, 324] on div "Нет заказов Попытайтесь изменить фильтры или запрос в поиске, или дождитесь нов…" at bounding box center [533, 379] width 204 height 285
click at [344, 353] on div "2 Фильтры Сохраненные фильтры: Не выбрано Статус: Новый Способ доставки: Самовы…" at bounding box center [532, 292] width 657 height 460
click at [324, 276] on div "2 Фильтры Сохраненные фильтры: Не выбрано Статус: Новый Способ доставки: Самовы…" at bounding box center [532, 292] width 657 height 460
click at [316, 271] on div "2 Фильтры Сохраненные фильтры: Не выбрано Статус: Новый Способ доставки: Самовы…" at bounding box center [532, 292] width 657 height 460
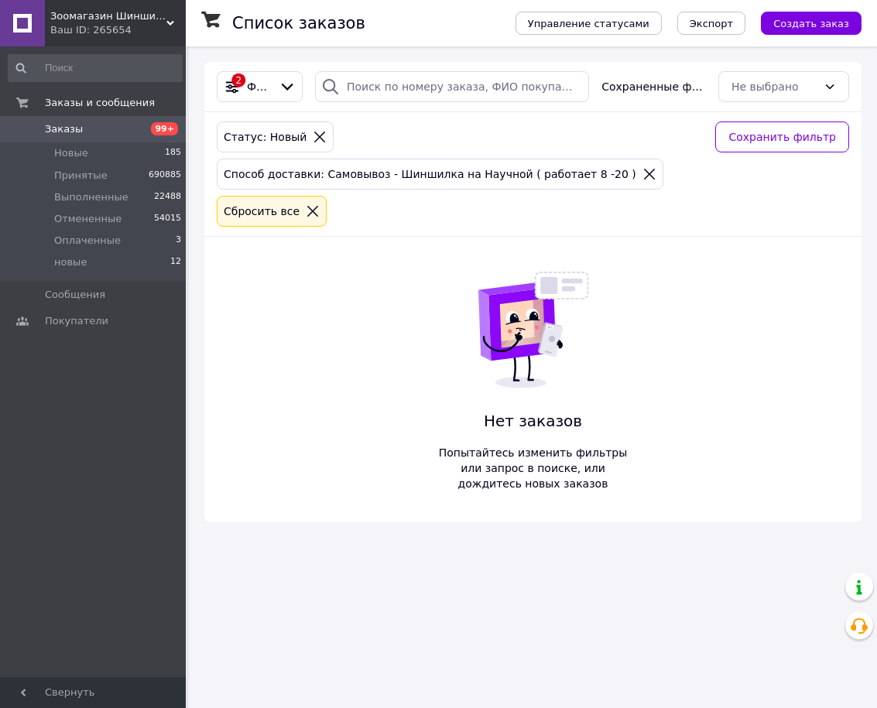
click at [357, 339] on div "2 Фильтры Сохраненные фильтры: Не выбрано Статус: Новый Способ доставки: Самовы…" at bounding box center [532, 292] width 657 height 460
drag, startPoint x: 330, startPoint y: 298, endPoint x: 347, endPoint y: 295, distance: 16.5
click at [330, 296] on div "2 Фильтры Сохраненные фильтры: Не выбрано Статус: Новый Способ доставки: Самовы…" at bounding box center [532, 292] width 657 height 460
click at [373, 347] on div "2 Фильтры Сохраненные фильтры: Не выбрано Статус: Новый Способ доставки: Самовы…" at bounding box center [532, 292] width 657 height 460
click at [333, 350] on div "2 Фильтры Сохраненные фильтры: Не выбрано Статус: Новый Способ доставки: Самовы…" at bounding box center [532, 292] width 657 height 460
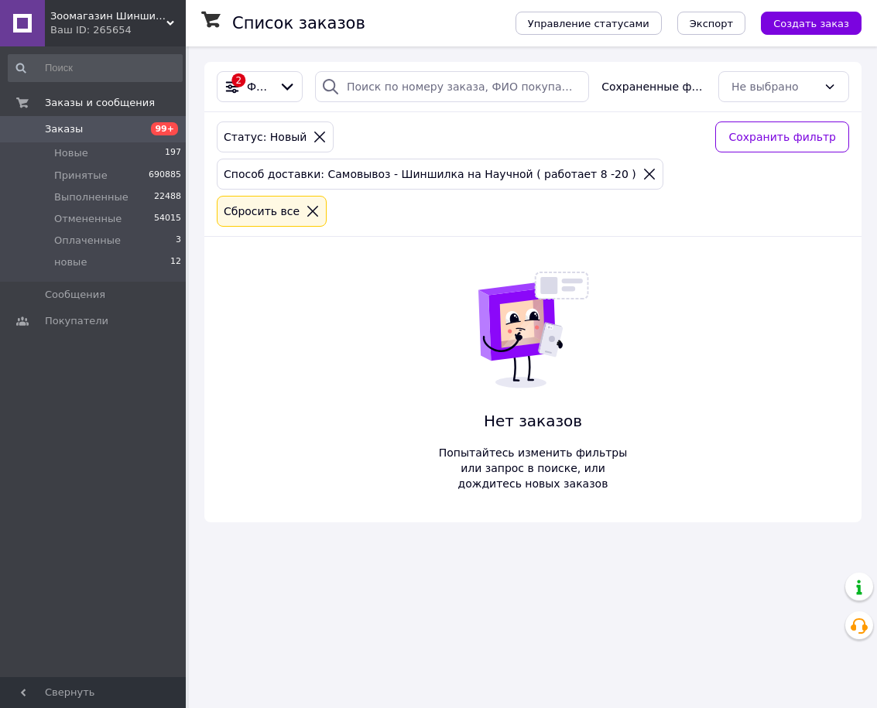
drag, startPoint x: 373, startPoint y: 340, endPoint x: 759, endPoint y: 272, distance: 392.2
click at [759, 272] on div "2 Фильтры Сохраненные фильтры: Не выбрано Статус: Новый Способ доставки: Самовы…" at bounding box center [532, 292] width 657 height 460
drag, startPoint x: 759, startPoint y: 271, endPoint x: 744, endPoint y: 275, distance: 16.0
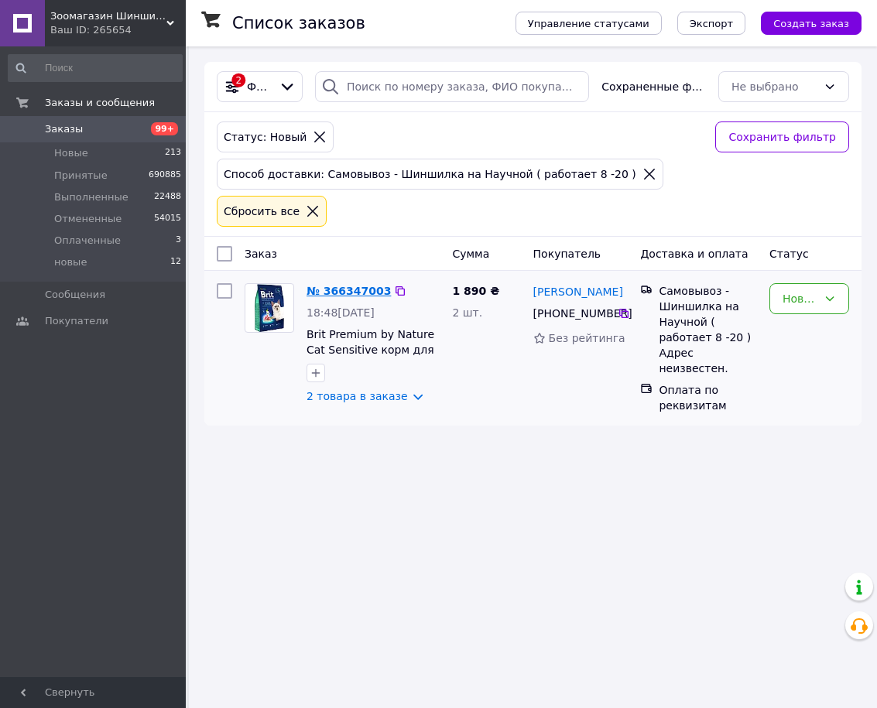
click at [359, 287] on link "№ 366347003" at bounding box center [348, 291] width 84 height 12
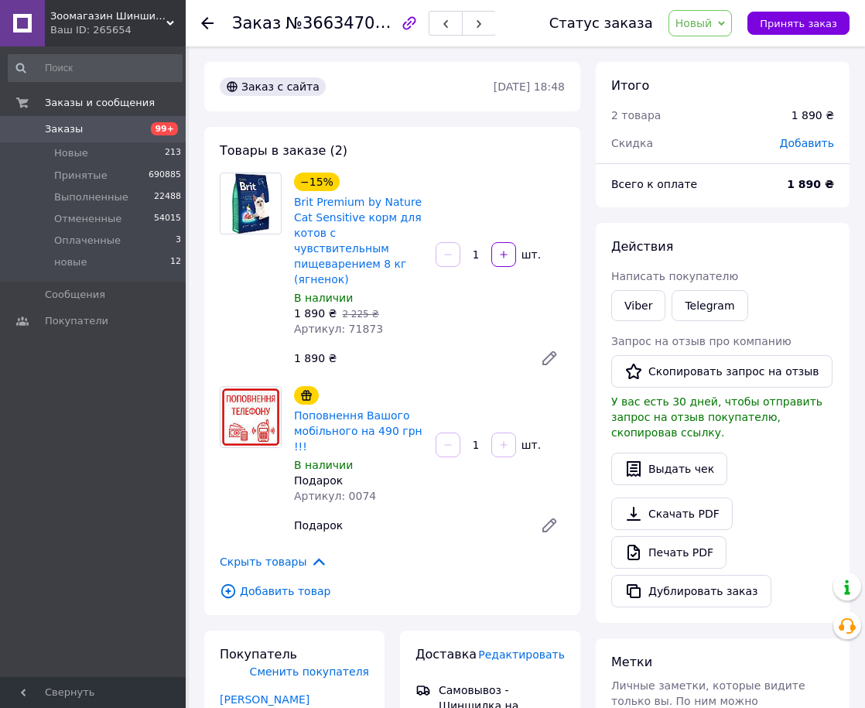
click at [437, 347] on div "1 890 ₴" at bounding box center [408, 358] width 240 height 22
click at [713, 22] on span "Новый" at bounding box center [693, 23] width 37 height 12
click at [715, 58] on li "Принят" at bounding box center [710, 54] width 82 height 23
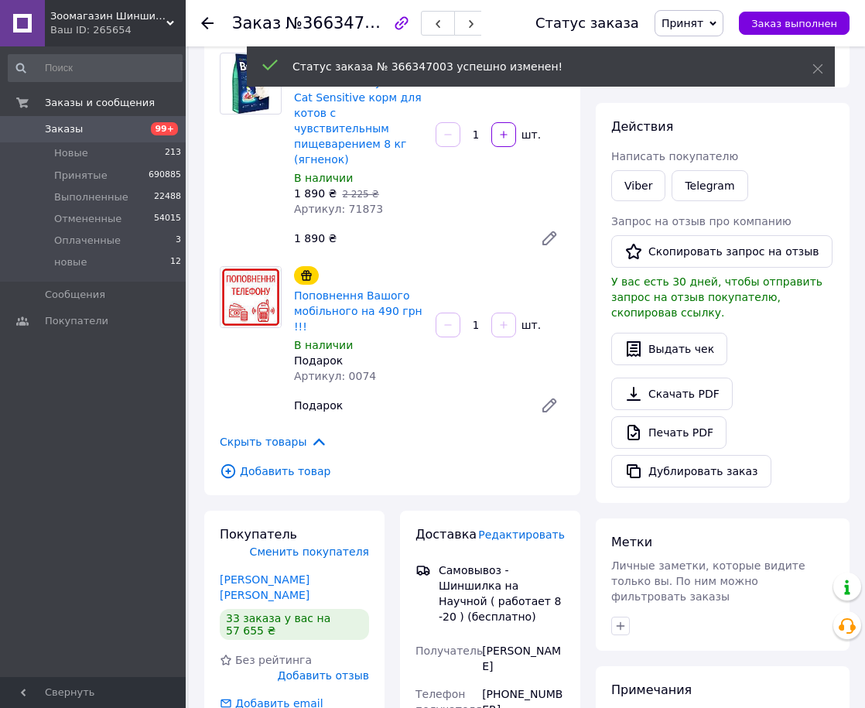
scroll to position [155, 0]
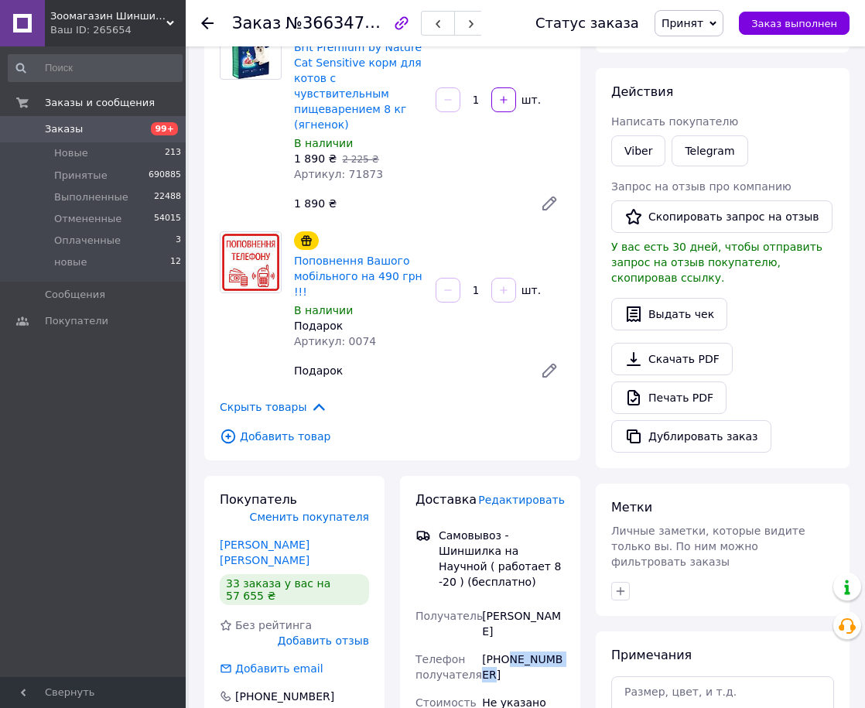
drag, startPoint x: 509, startPoint y: 614, endPoint x: 573, endPoint y: 614, distance: 63.4
click at [573, 614] on div "Доставка Редактировать Самовывоз - Шиншилка на Научной ( работает 8 -20 ) (бесп…" at bounding box center [490, 667] width 180 height 382
copy div "979308014"
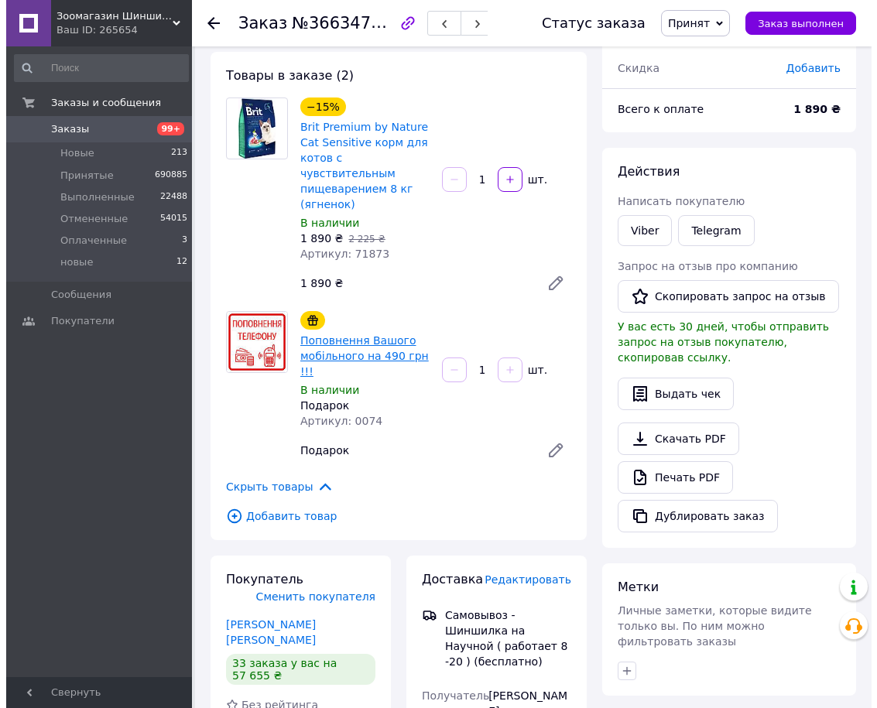
scroll to position [0, 0]
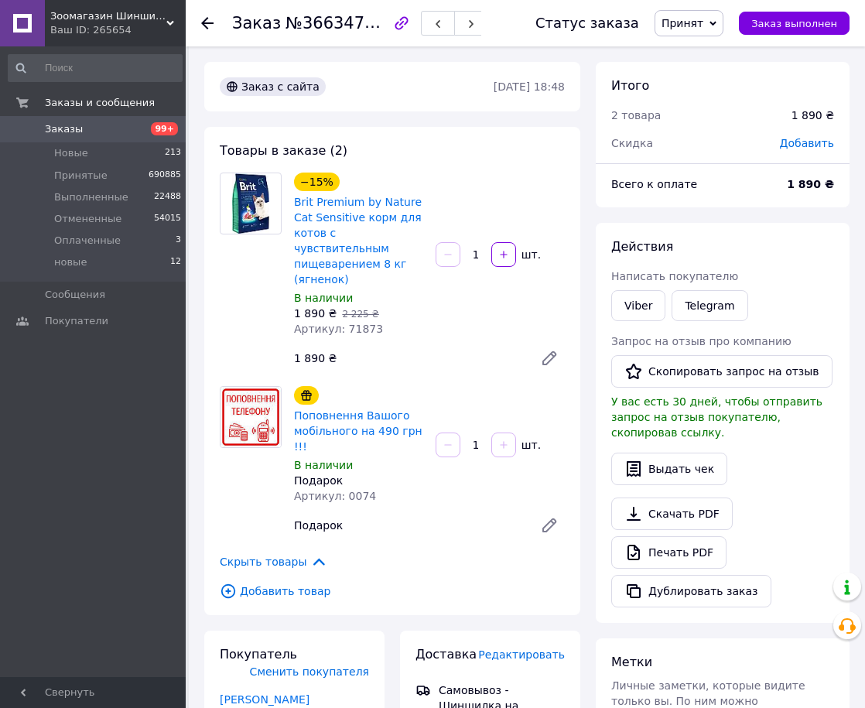
click at [426, 347] on div "1 890 ₴" at bounding box center [408, 358] width 240 height 22
click at [433, 155] on div "Товары в заказе (2) −15% Brit Premium by Nature Cat Sensitive корм для котов с …" at bounding box center [392, 371] width 376 height 488
click at [209, 19] on icon at bounding box center [207, 23] width 12 height 12
